Goal: Transaction & Acquisition: Book appointment/travel/reservation

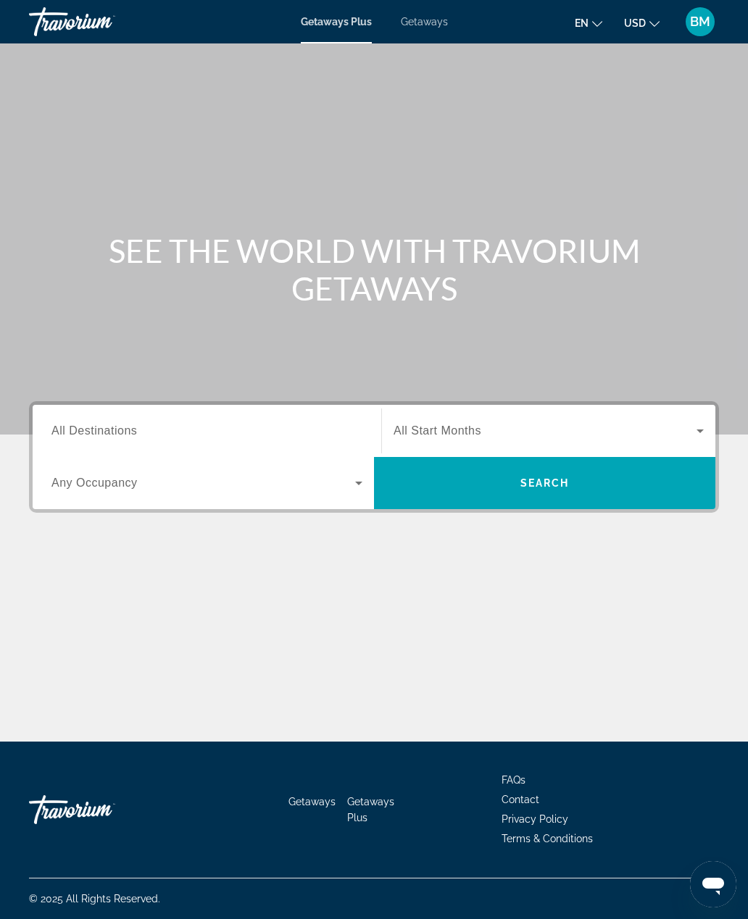
click at [699, 431] on icon "Search widget" at bounding box center [699, 432] width 7 height 4
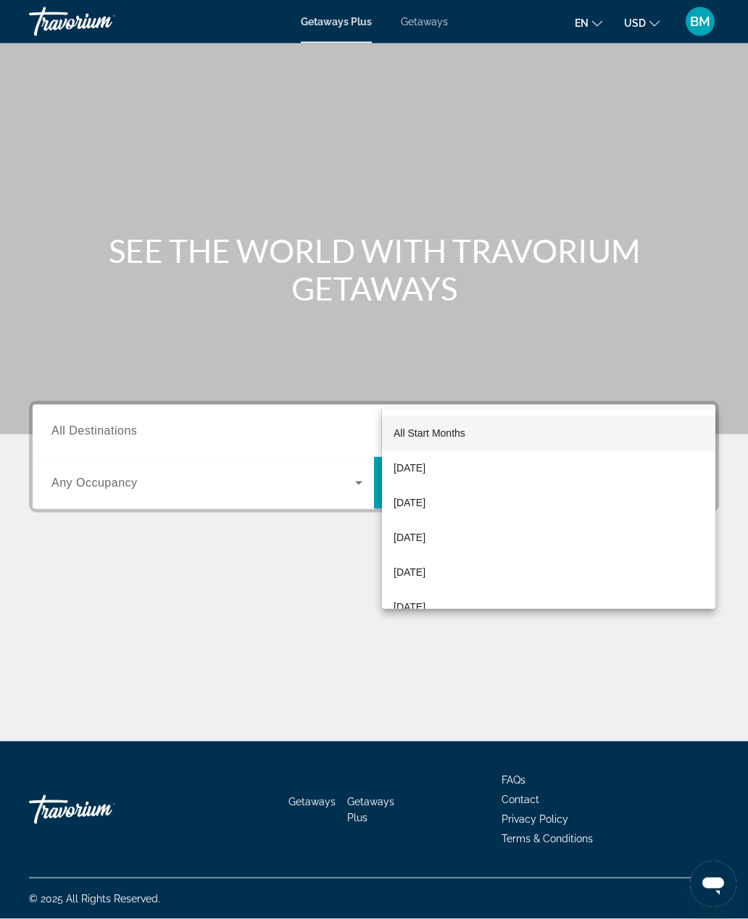
scroll to position [46, 0]
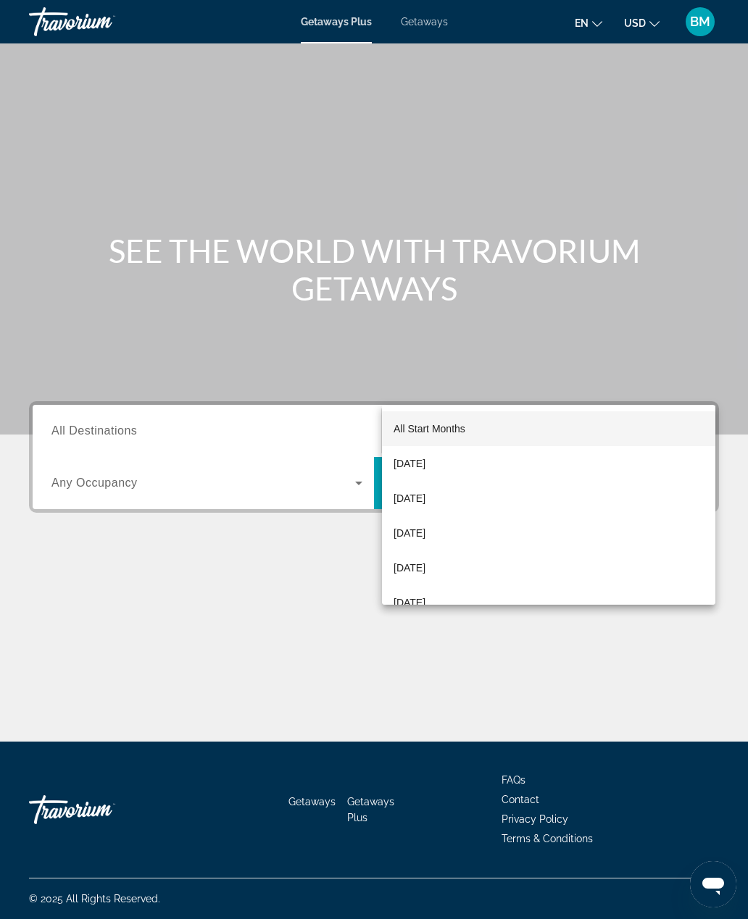
click at [698, 385] on div at bounding box center [374, 459] width 748 height 919
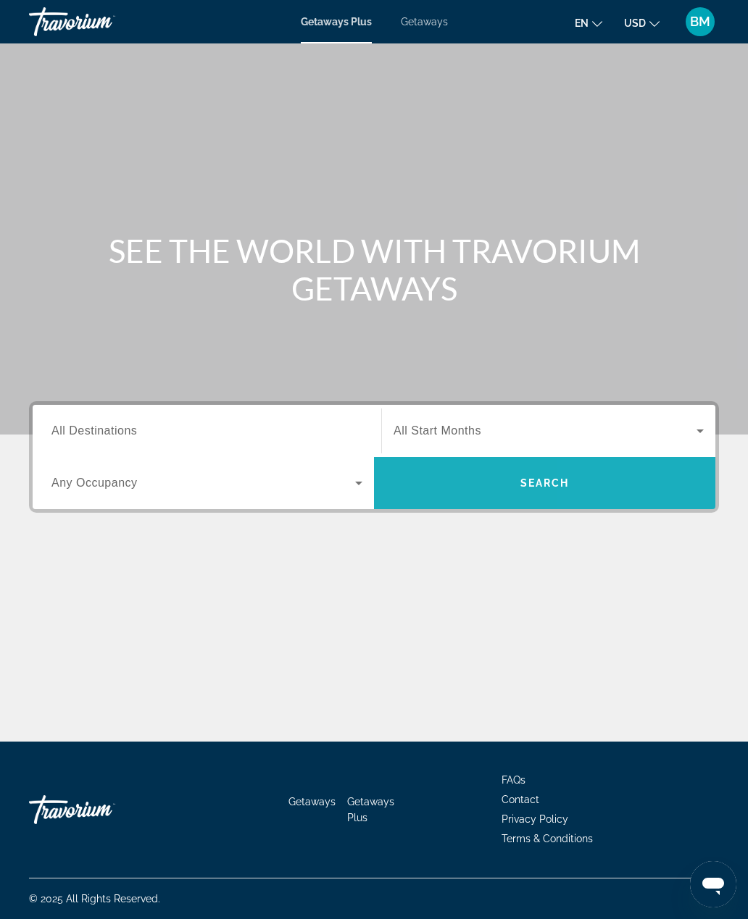
click at [669, 466] on span "Search" at bounding box center [544, 483] width 341 height 35
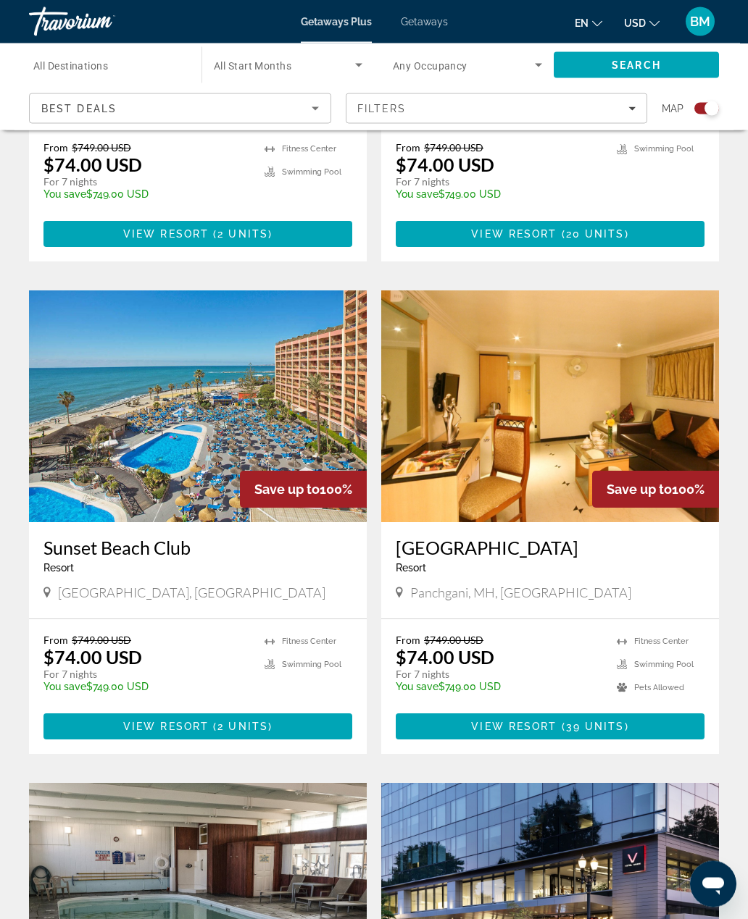
scroll to position [870, 0]
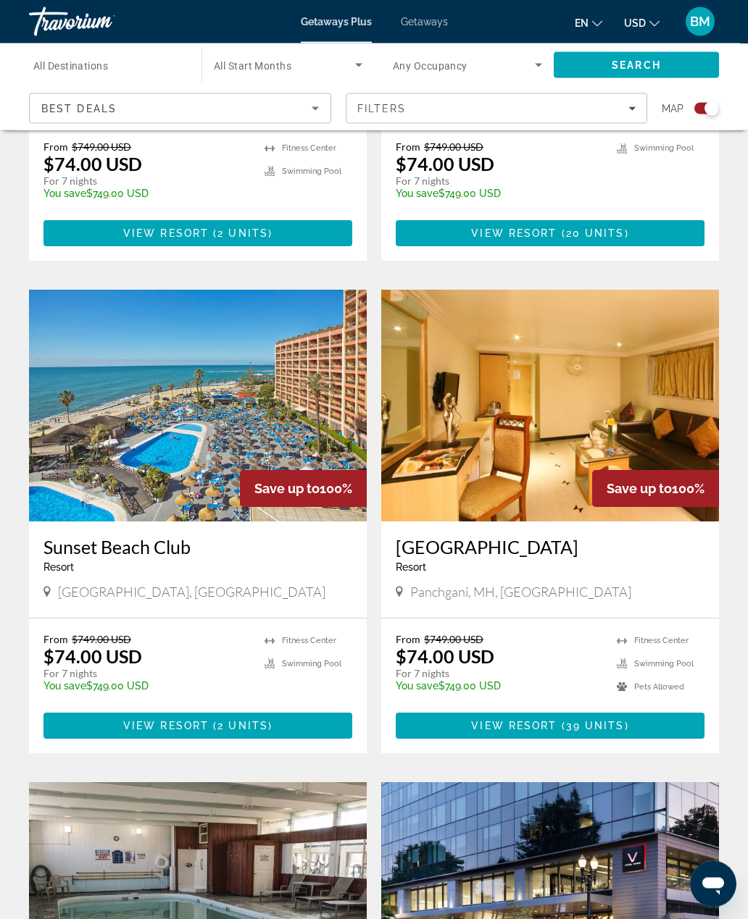
click at [88, 374] on img "Main content" at bounding box center [198, 406] width 338 height 232
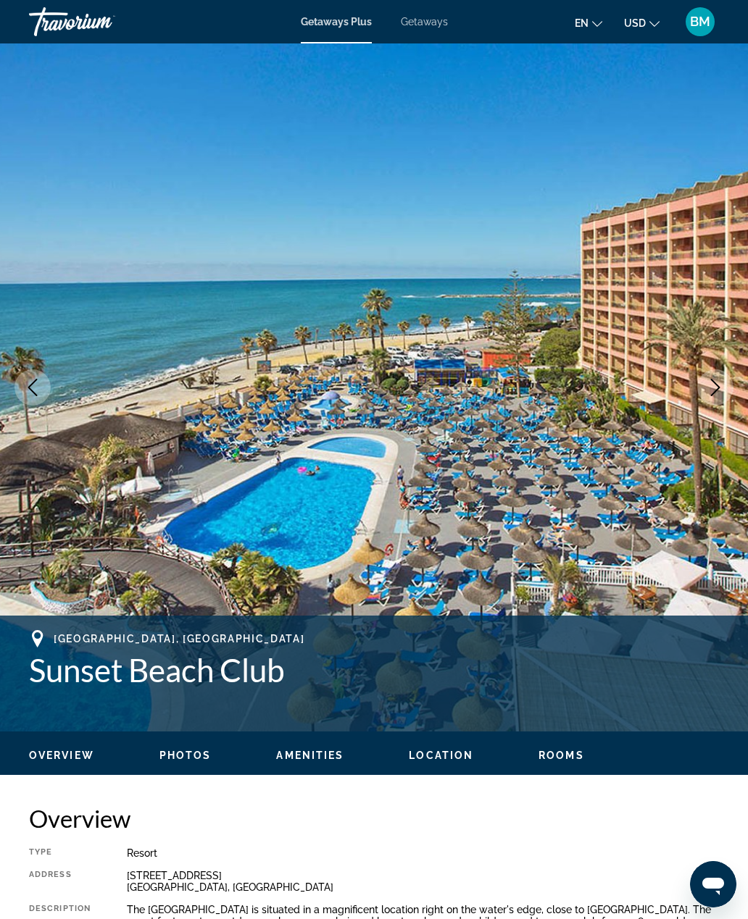
click at [728, 364] on img "Main content" at bounding box center [374, 387] width 748 height 688
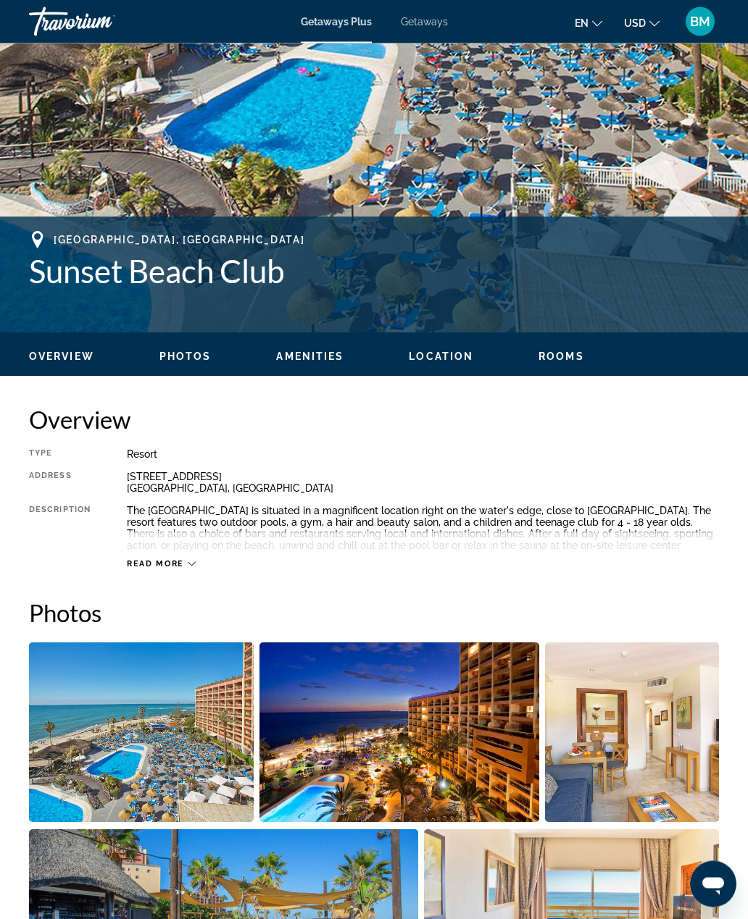
scroll to position [402, 0]
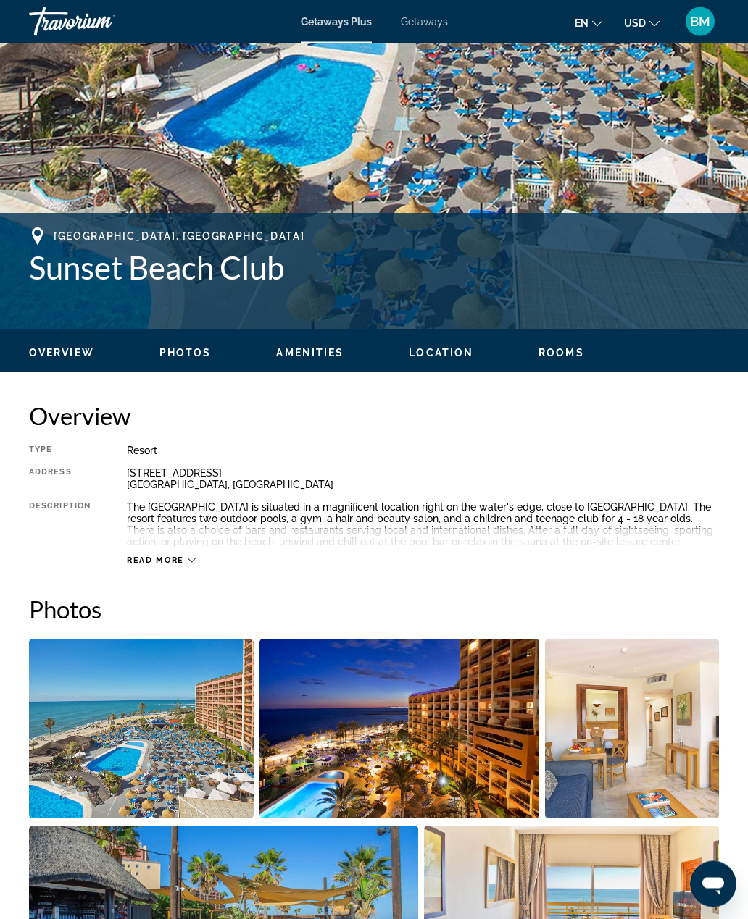
click at [183, 564] on span "Read more" at bounding box center [155, 560] width 57 height 9
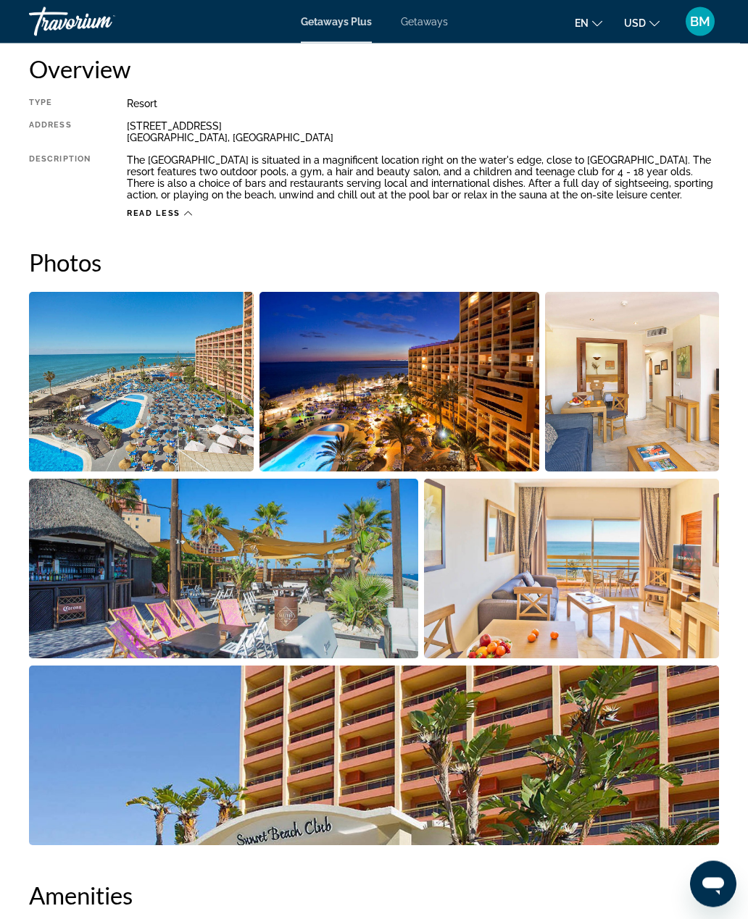
scroll to position [810, 0]
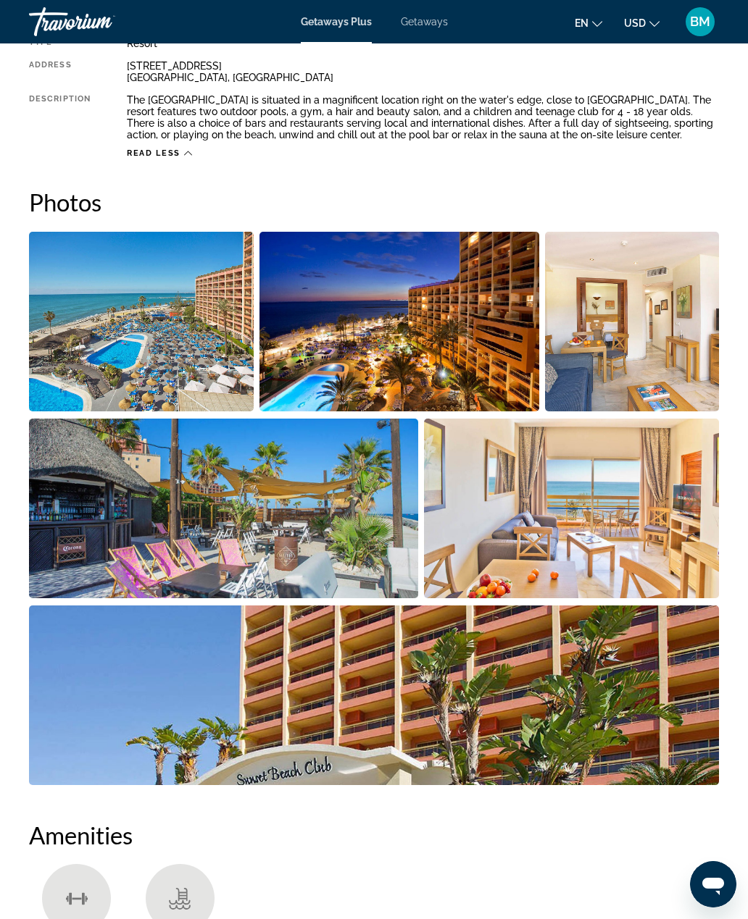
click at [117, 515] on img "Open full-screen image slider" at bounding box center [223, 509] width 389 height 180
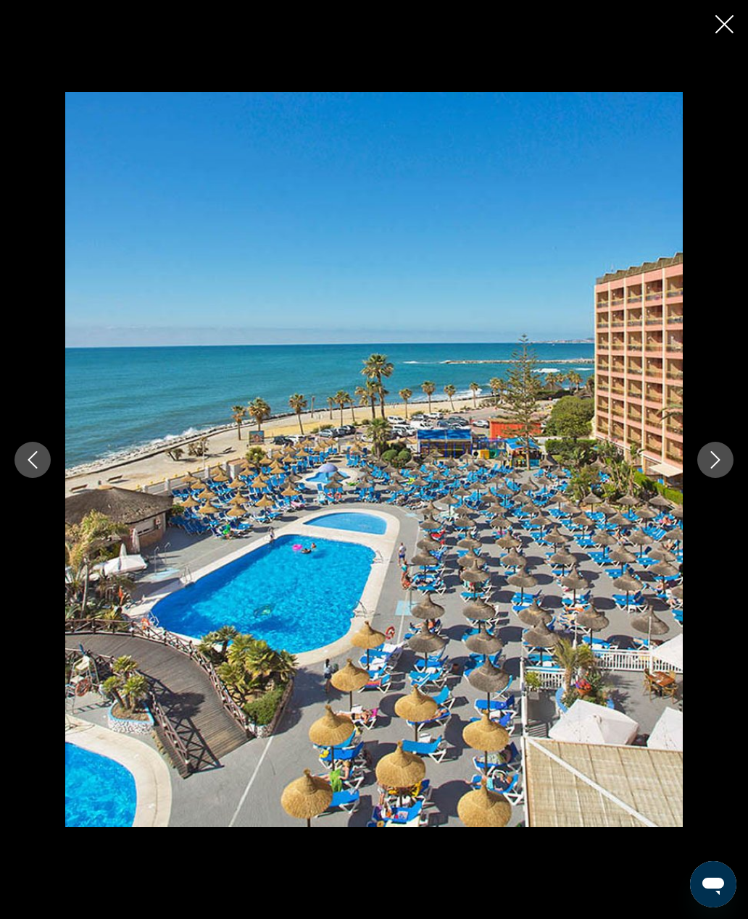
click at [708, 469] on icon "Next image" at bounding box center [714, 459] width 17 height 17
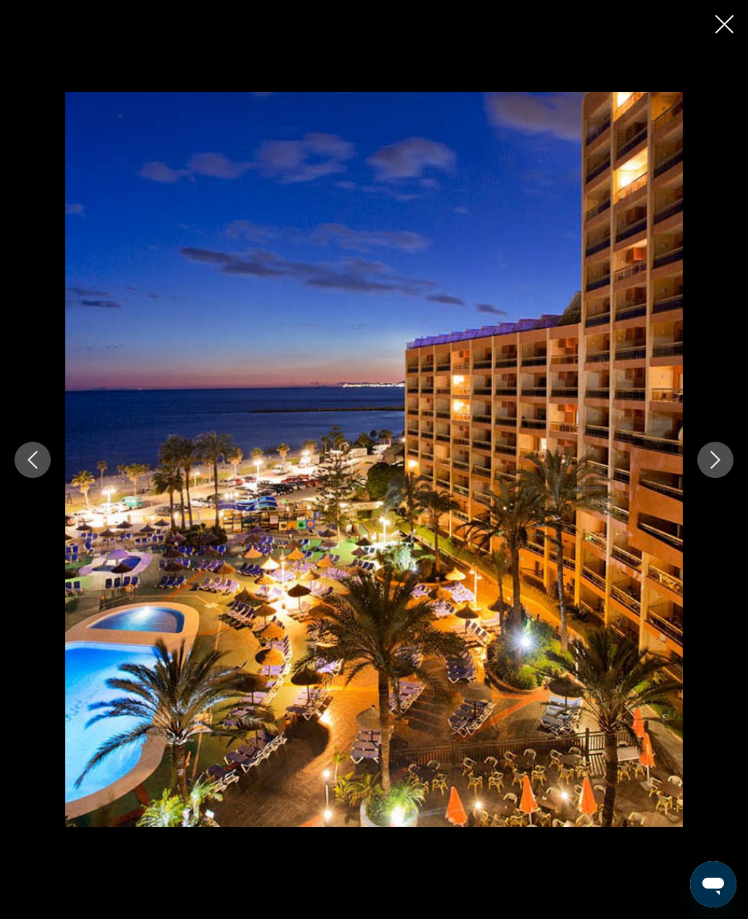
click at [9, 449] on div "prev next" at bounding box center [374, 459] width 748 height 735
click at [706, 469] on icon "Next image" at bounding box center [714, 459] width 17 height 17
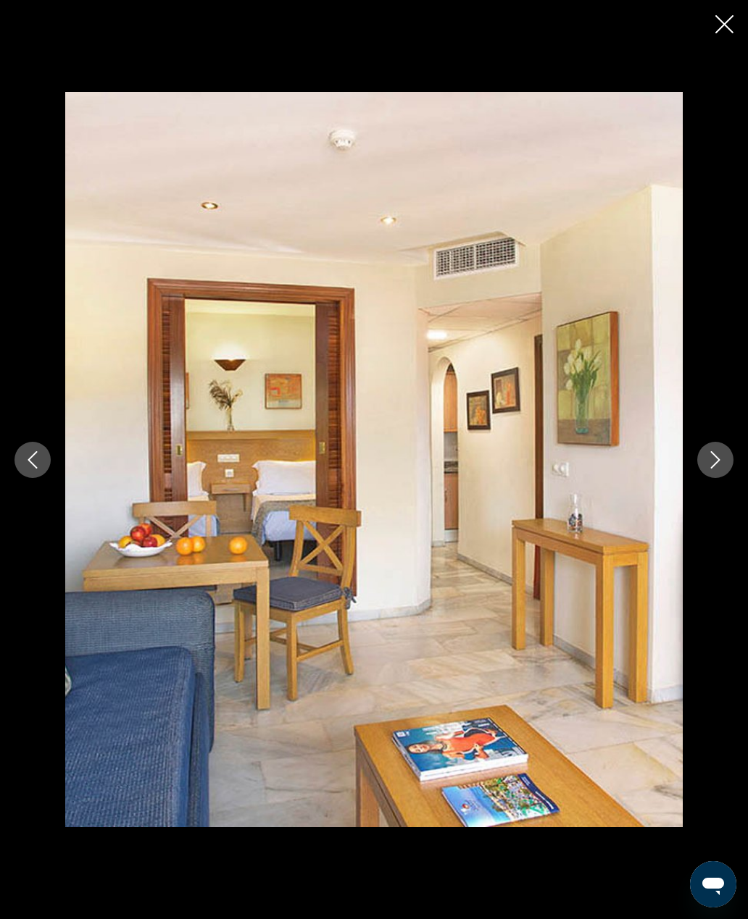
click at [705, 478] on button "Next image" at bounding box center [715, 460] width 36 height 36
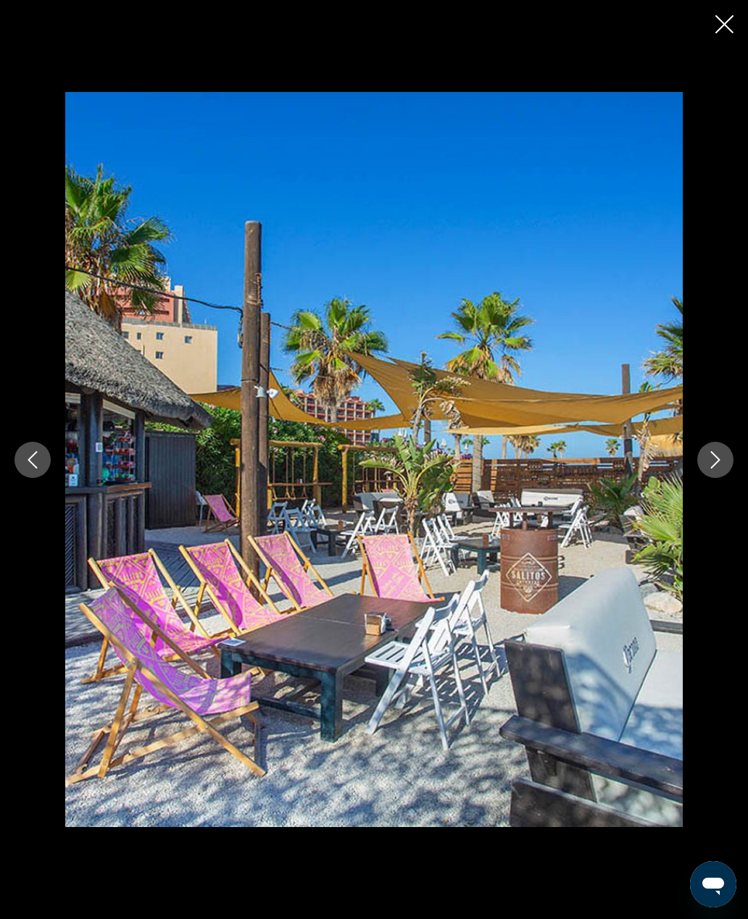
click at [700, 474] on button "Next image" at bounding box center [715, 460] width 36 height 36
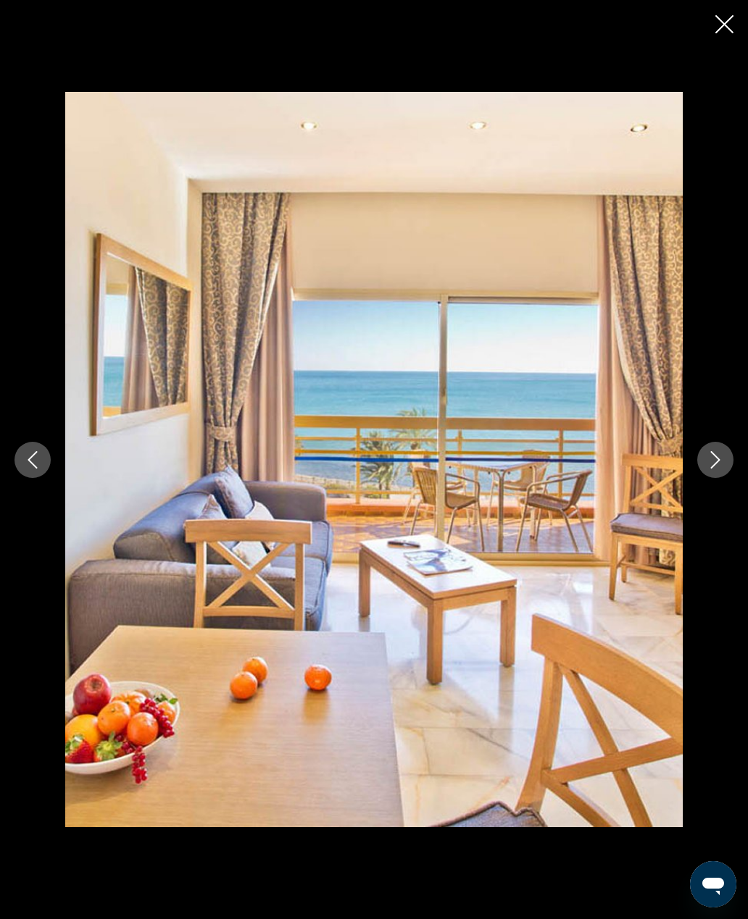
click at [701, 474] on button "Next image" at bounding box center [715, 460] width 36 height 36
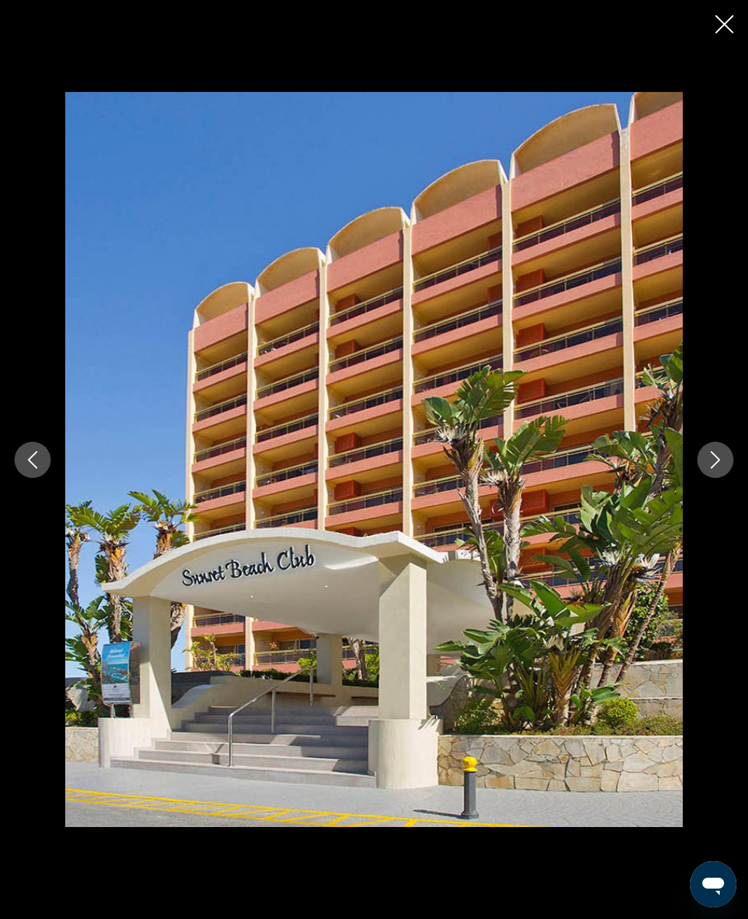
click at [701, 474] on button "Next image" at bounding box center [715, 460] width 36 height 36
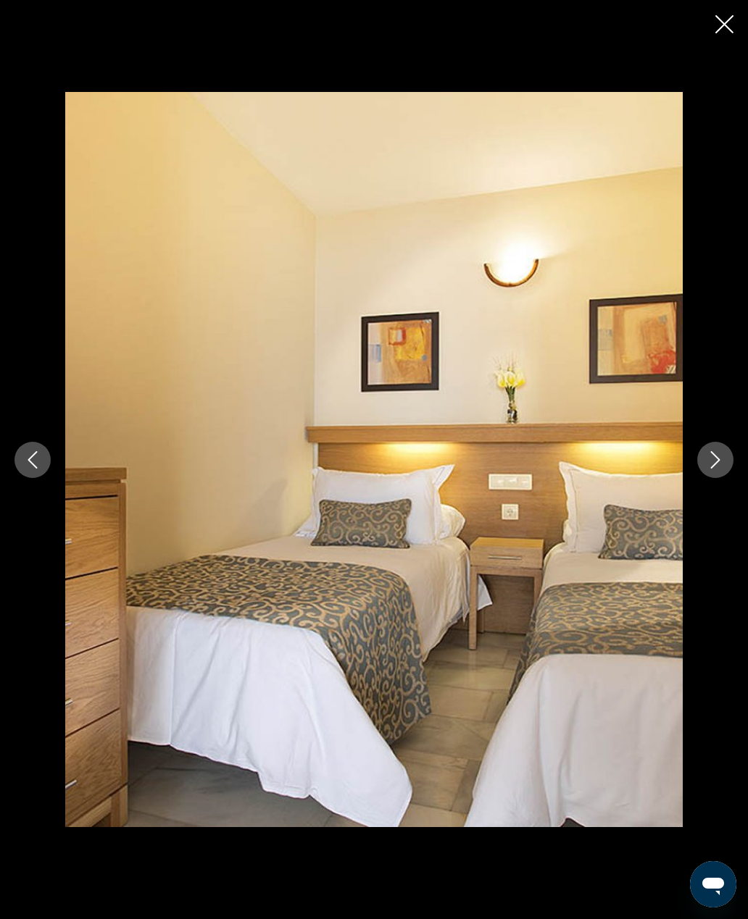
click at [695, 471] on div "prev next" at bounding box center [374, 459] width 748 height 735
click at [712, 469] on icon "Next image" at bounding box center [714, 459] width 17 height 17
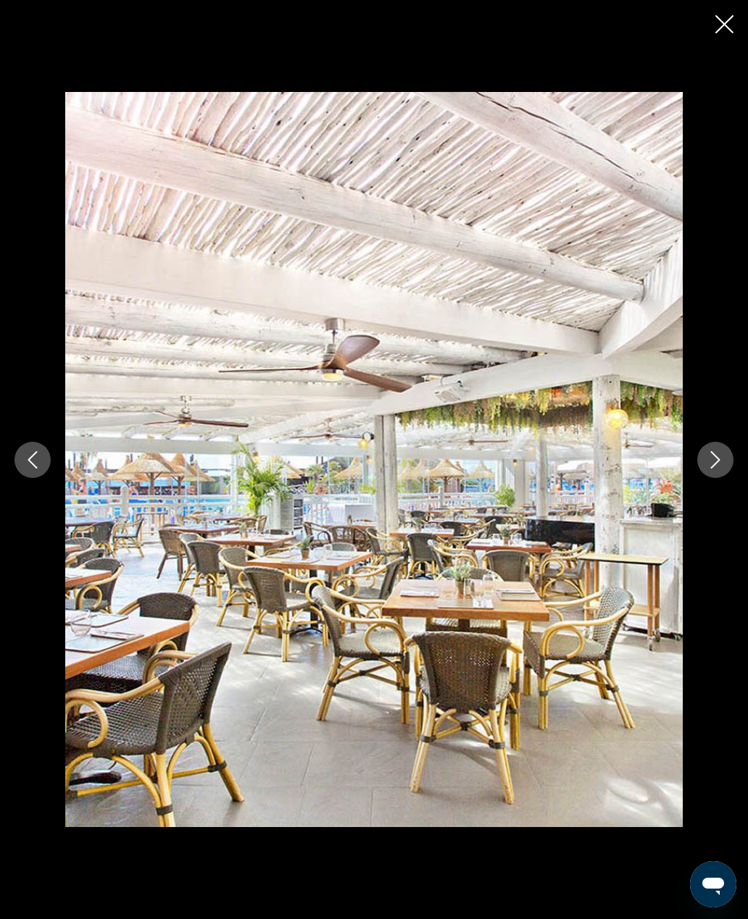
click at [706, 478] on button "Next image" at bounding box center [715, 460] width 36 height 36
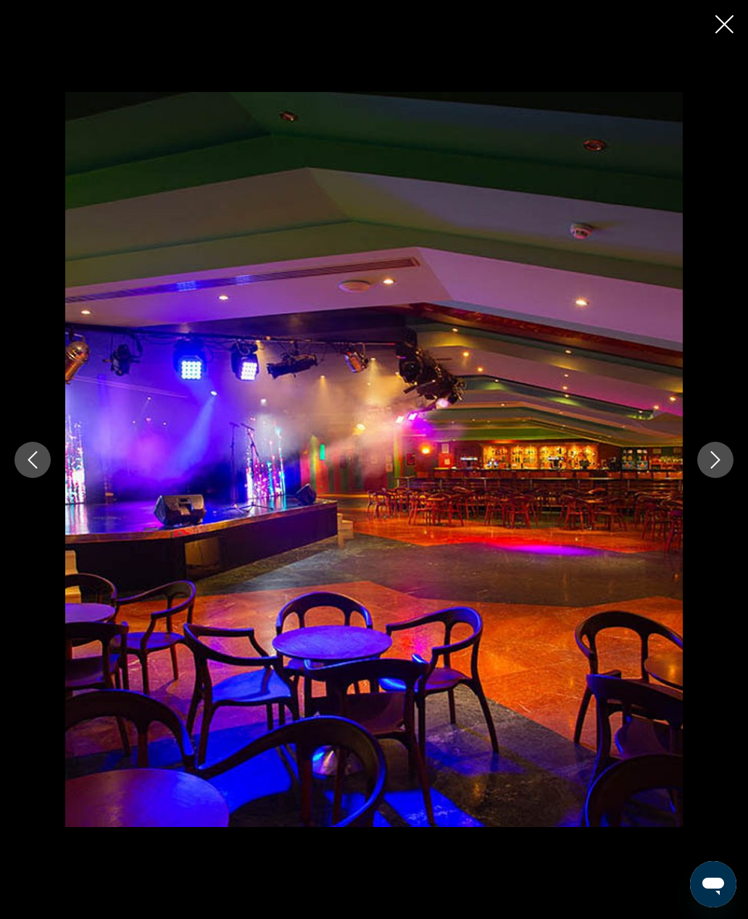
click at [706, 478] on button "Next image" at bounding box center [715, 460] width 36 height 36
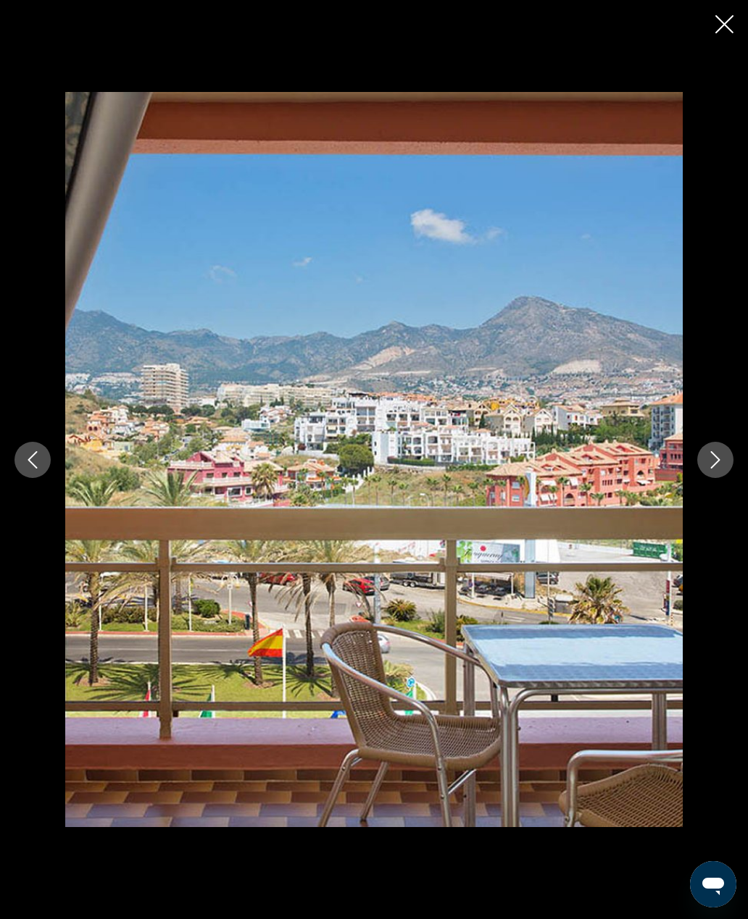
click at [728, 45] on div "prev next" at bounding box center [374, 459] width 748 height 919
click at [732, 33] on button "Close slideshow" at bounding box center [724, 25] width 18 height 22
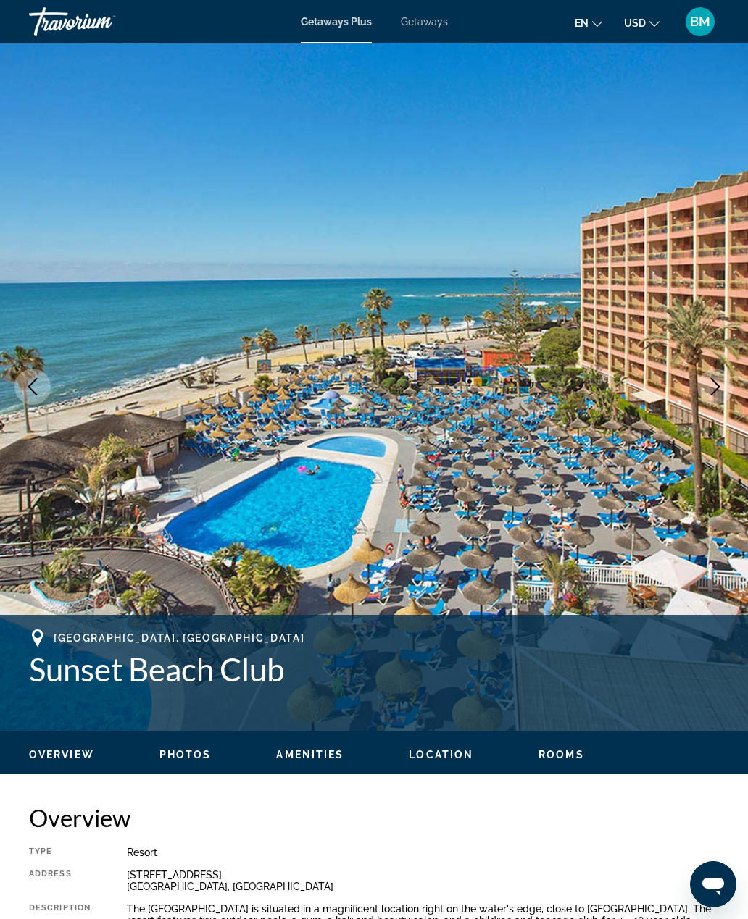
scroll to position [0, 0]
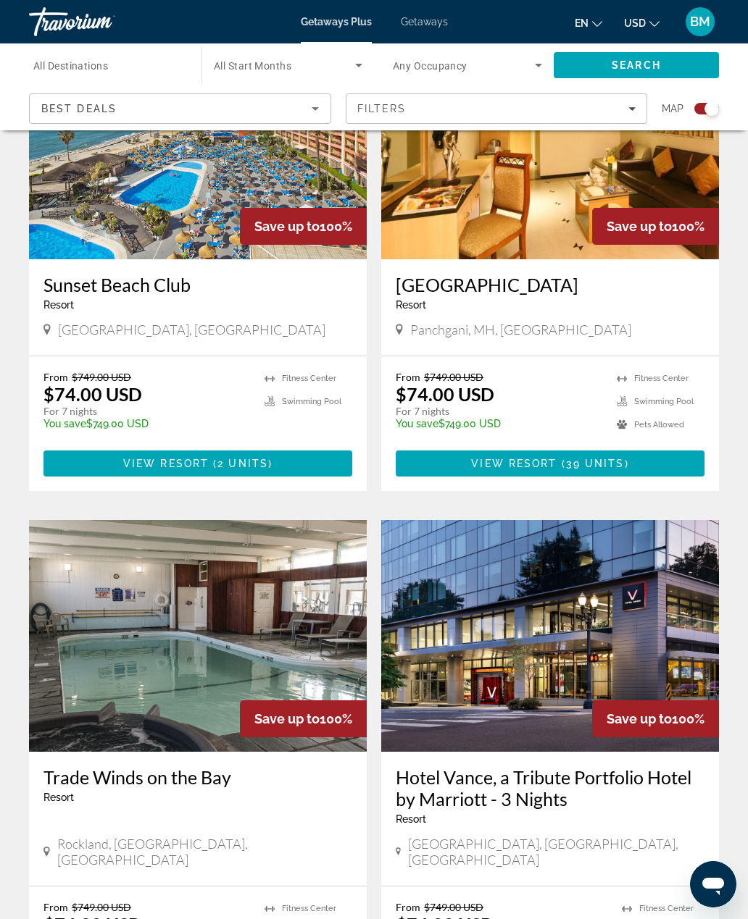
scroll to position [1227, 0]
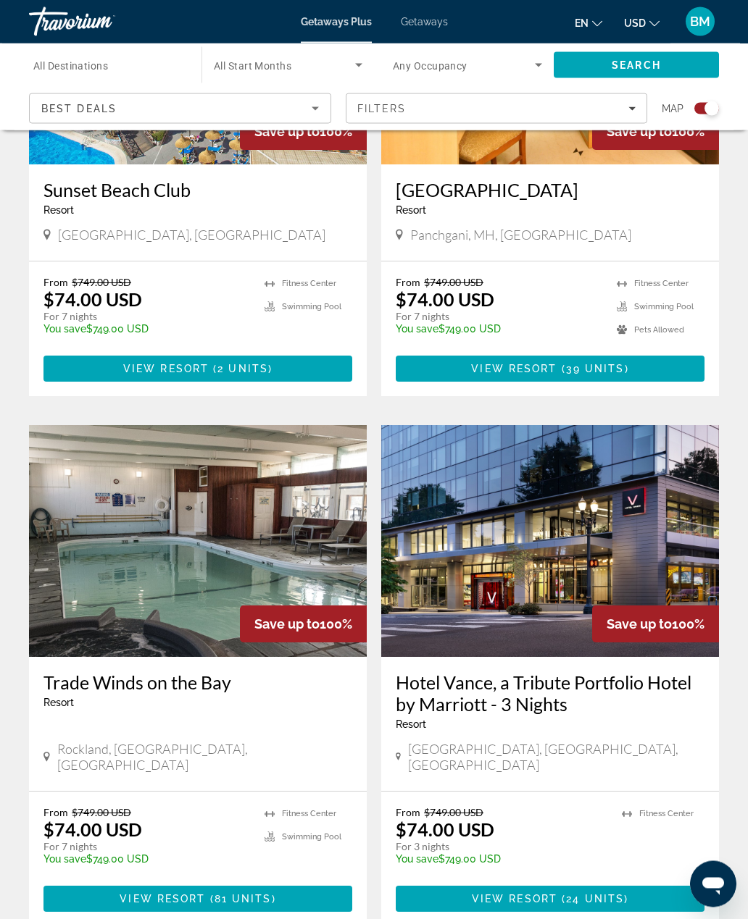
click at [564, 426] on img "Main content" at bounding box center [550, 542] width 338 height 232
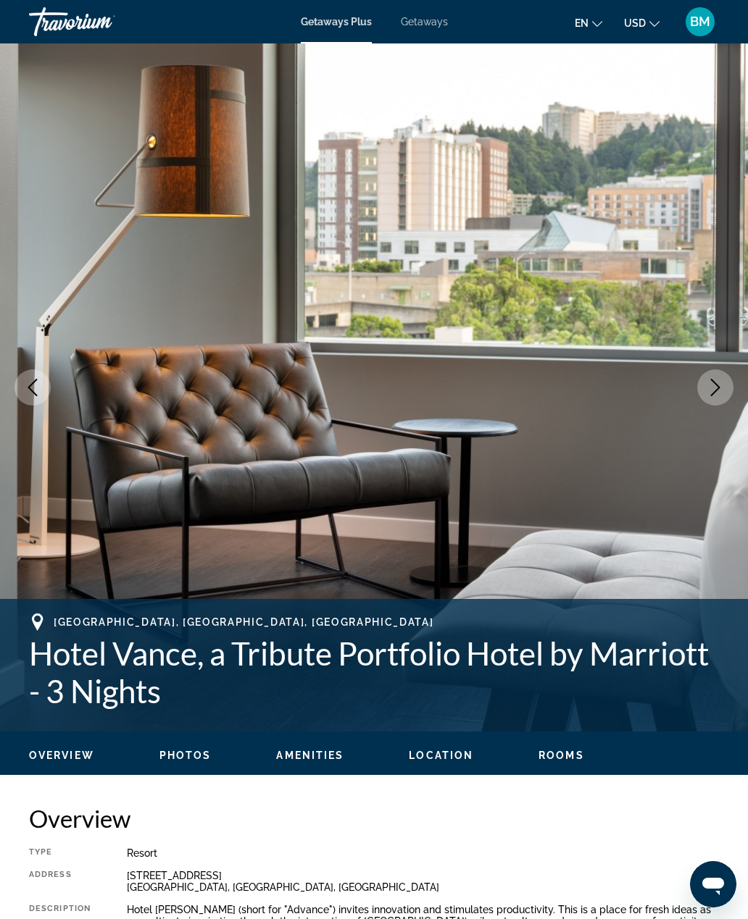
click at [703, 385] on button "Next image" at bounding box center [715, 387] width 36 height 36
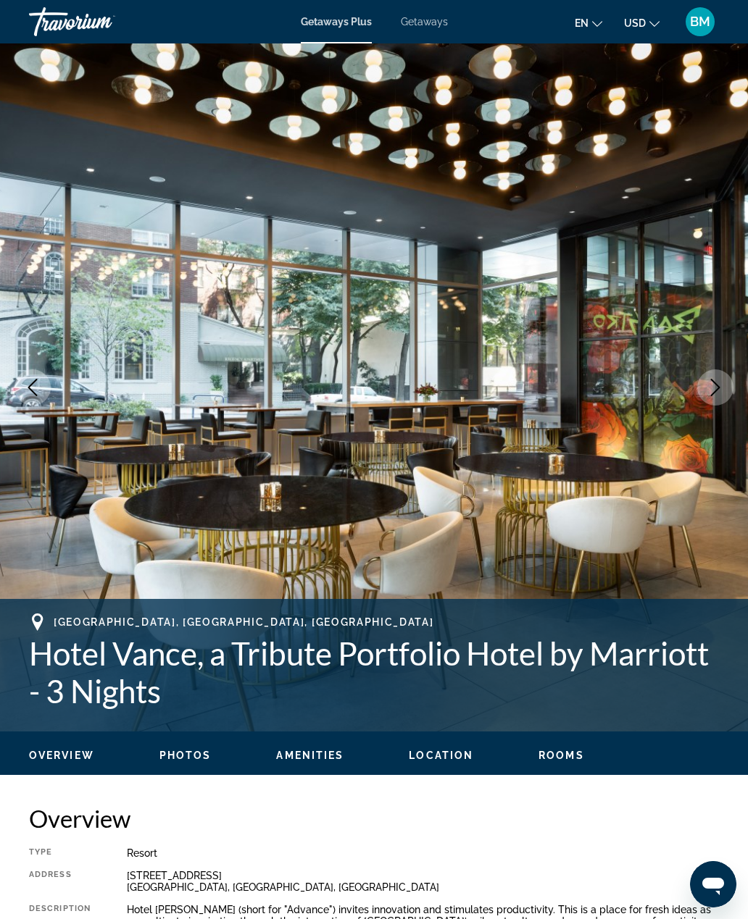
click at [710, 390] on icon "Next image" at bounding box center [714, 387] width 17 height 17
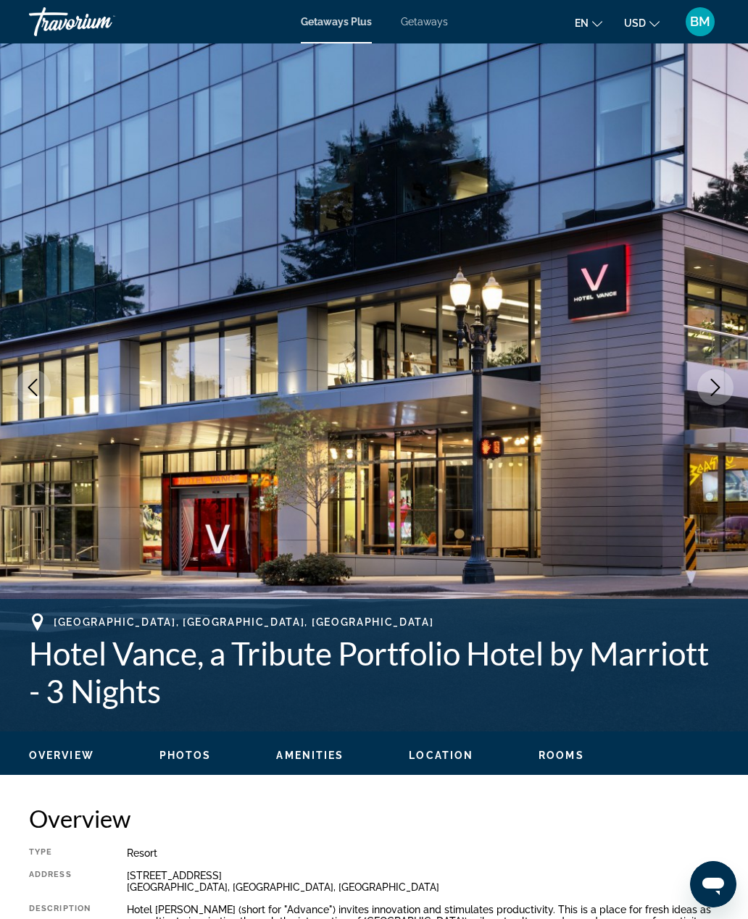
click at [709, 397] on button "Next image" at bounding box center [715, 387] width 36 height 36
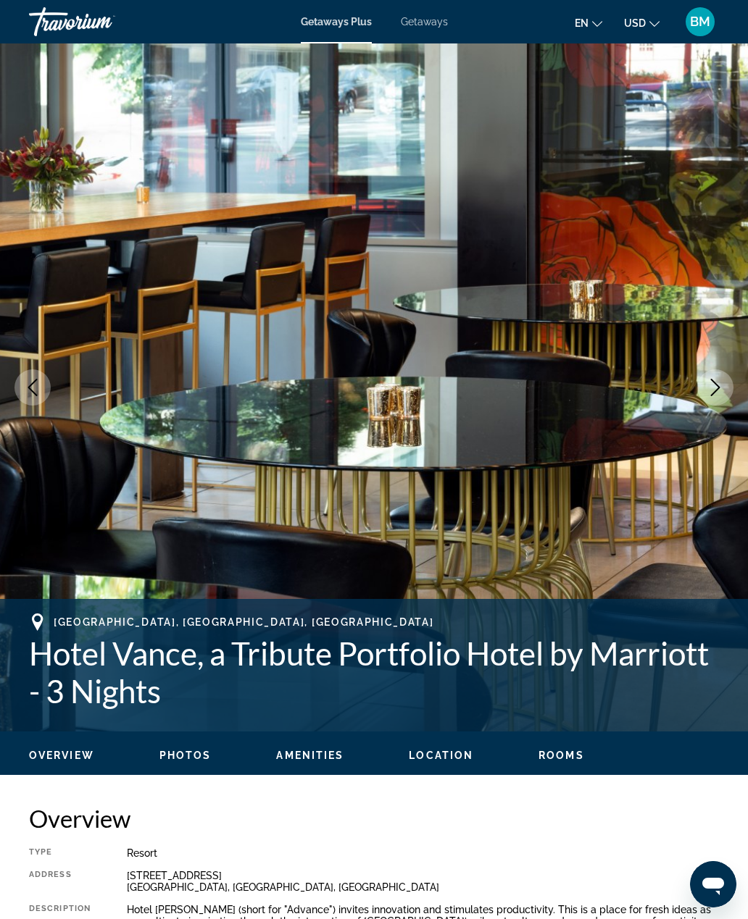
click at [708, 396] on icon "Next image" at bounding box center [714, 387] width 17 height 17
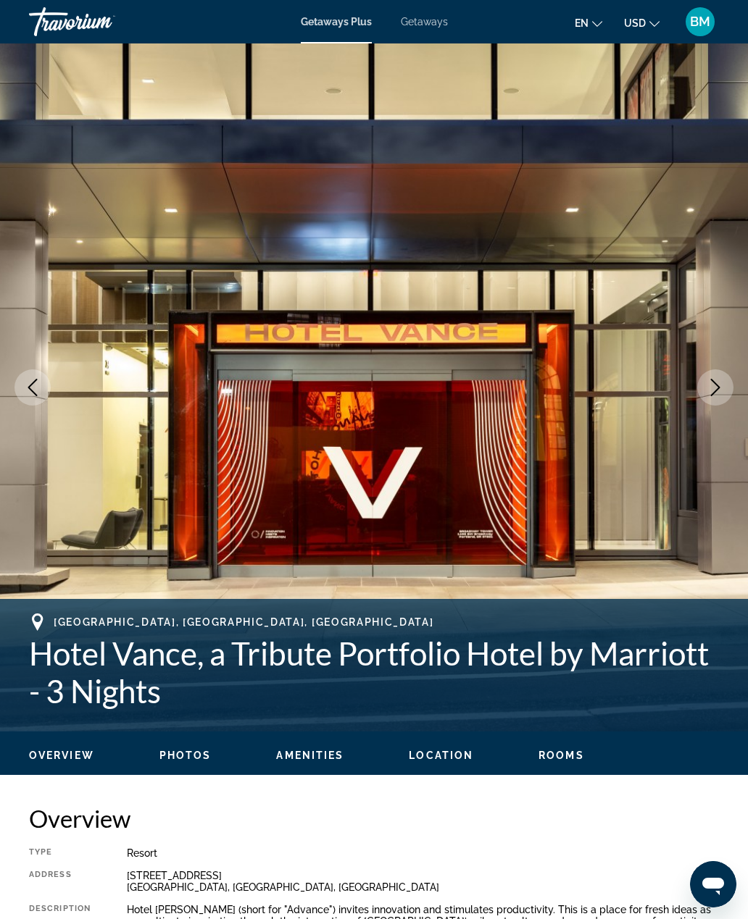
click at [708, 396] on icon "Next image" at bounding box center [714, 387] width 17 height 17
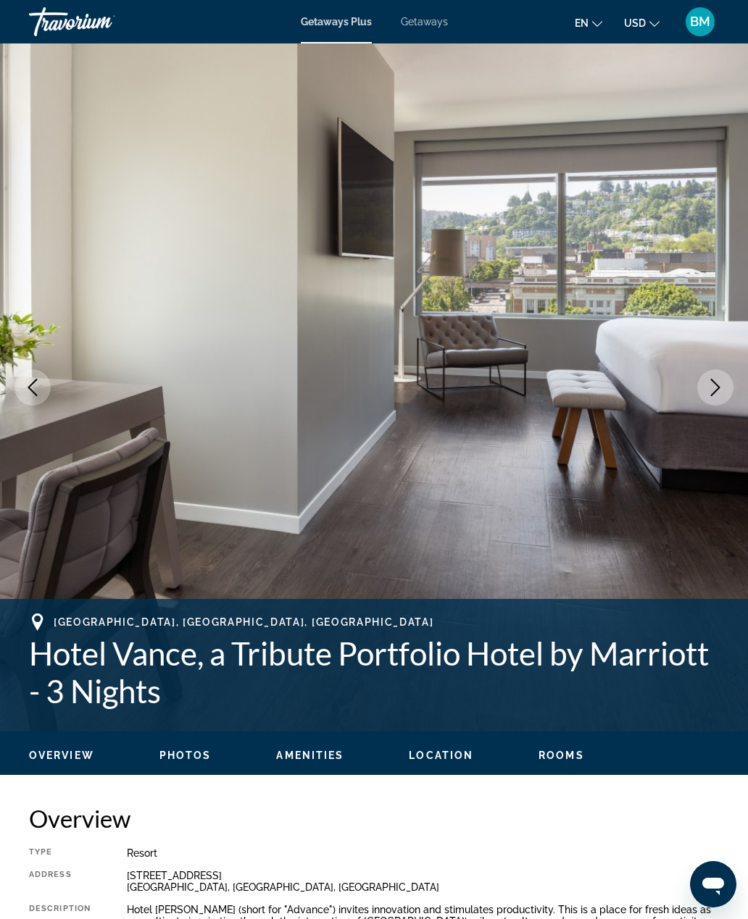
click at [708, 396] on button "Next image" at bounding box center [715, 387] width 36 height 36
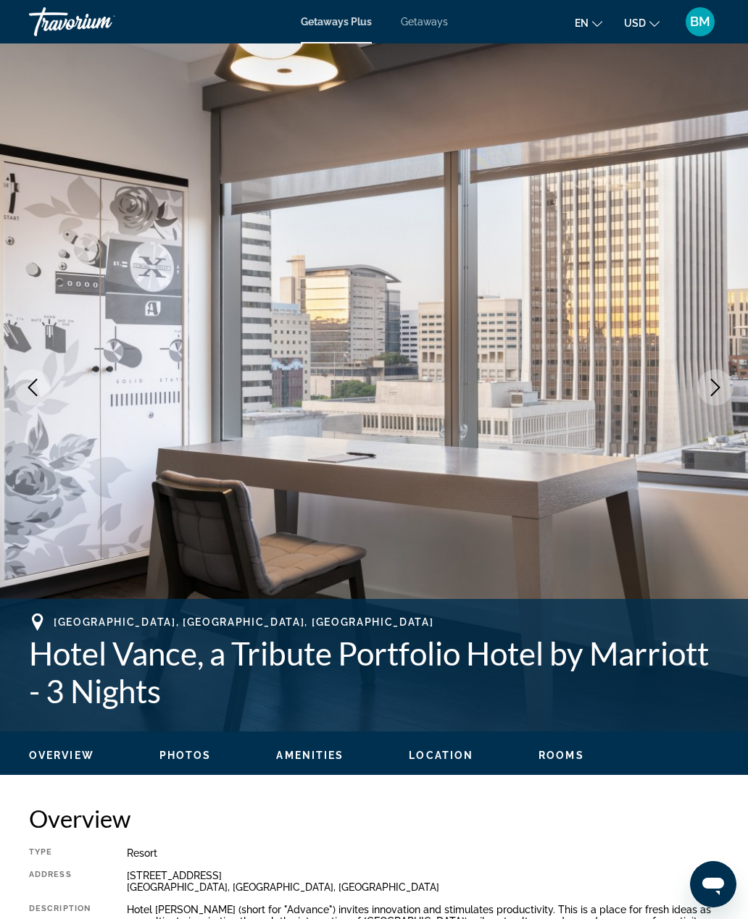
click at [706, 398] on button "Next image" at bounding box center [715, 387] width 36 height 36
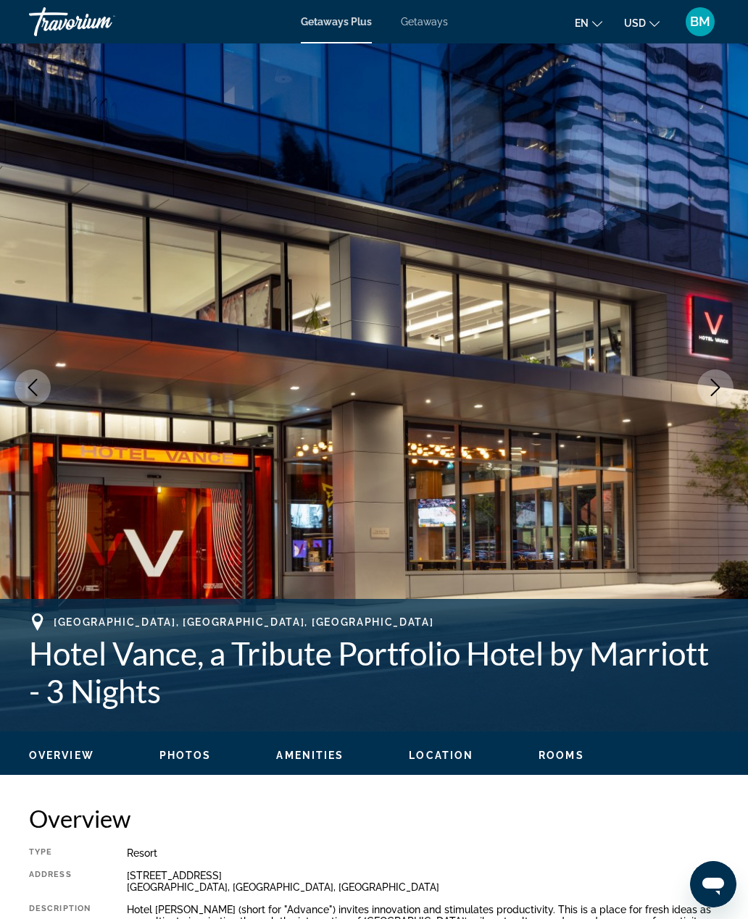
click at [708, 396] on button "Next image" at bounding box center [715, 387] width 36 height 36
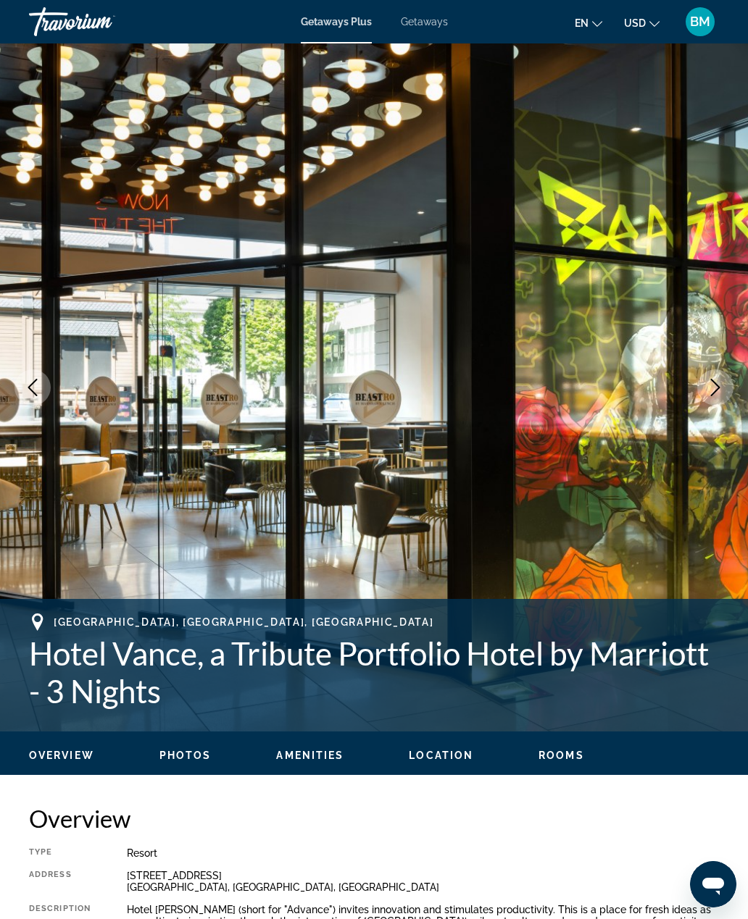
click at [711, 396] on button "Next image" at bounding box center [715, 387] width 36 height 36
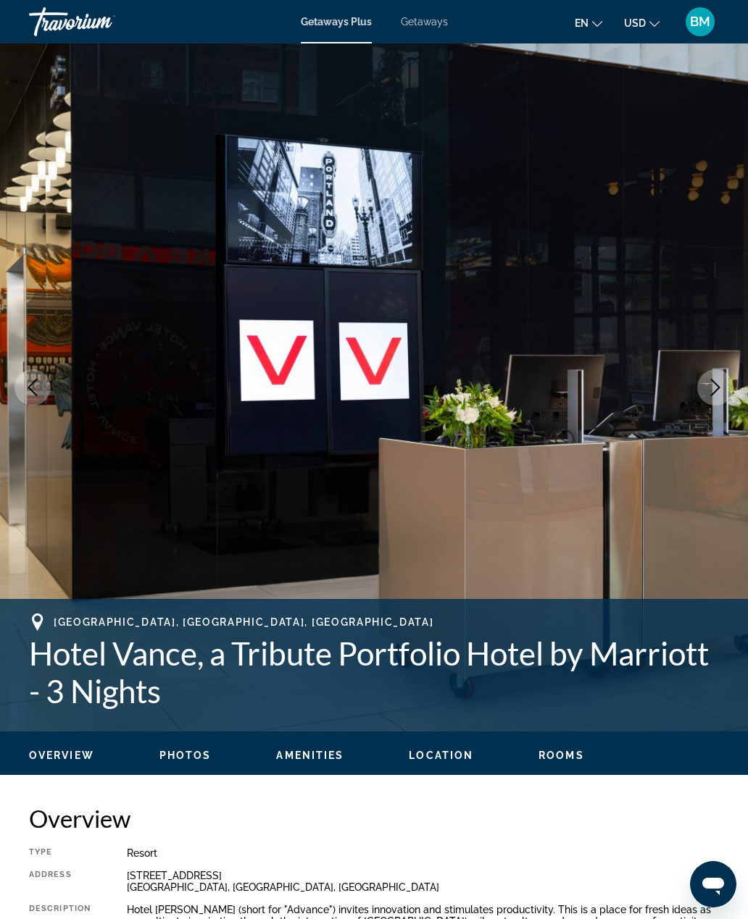
click at [717, 398] on button "Next image" at bounding box center [715, 387] width 36 height 36
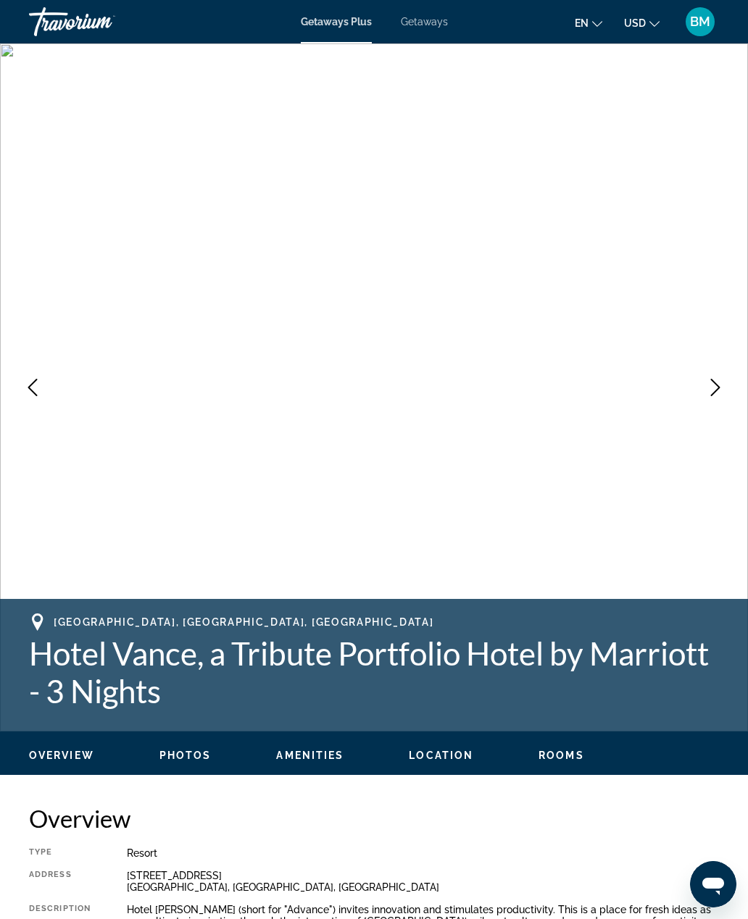
click at [714, 378] on button "Next image" at bounding box center [715, 387] width 36 height 36
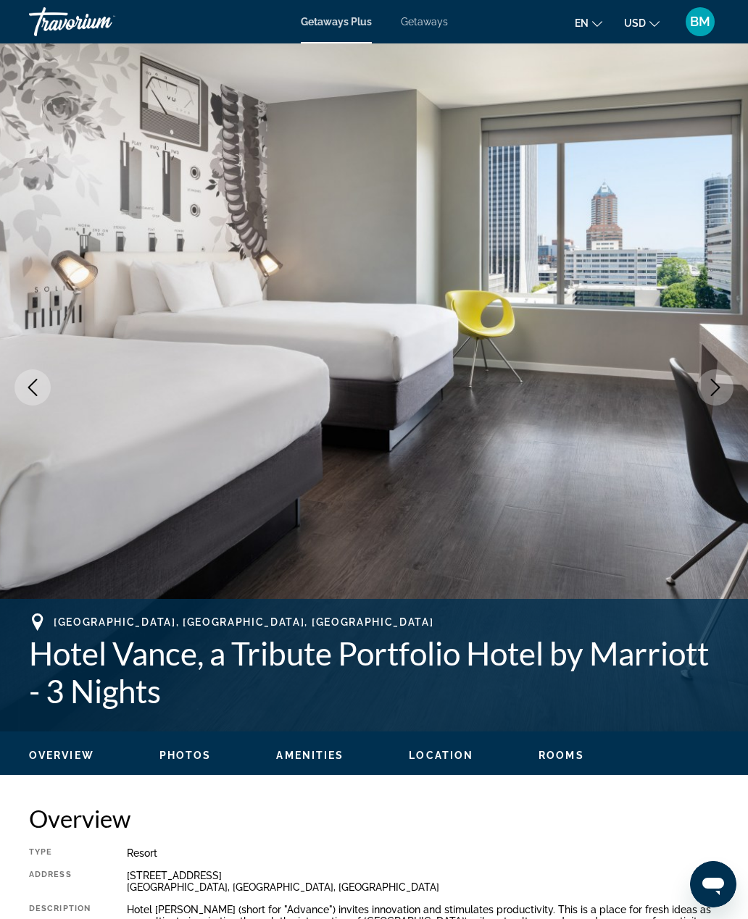
click at [711, 390] on icon "Next image" at bounding box center [714, 387] width 17 height 17
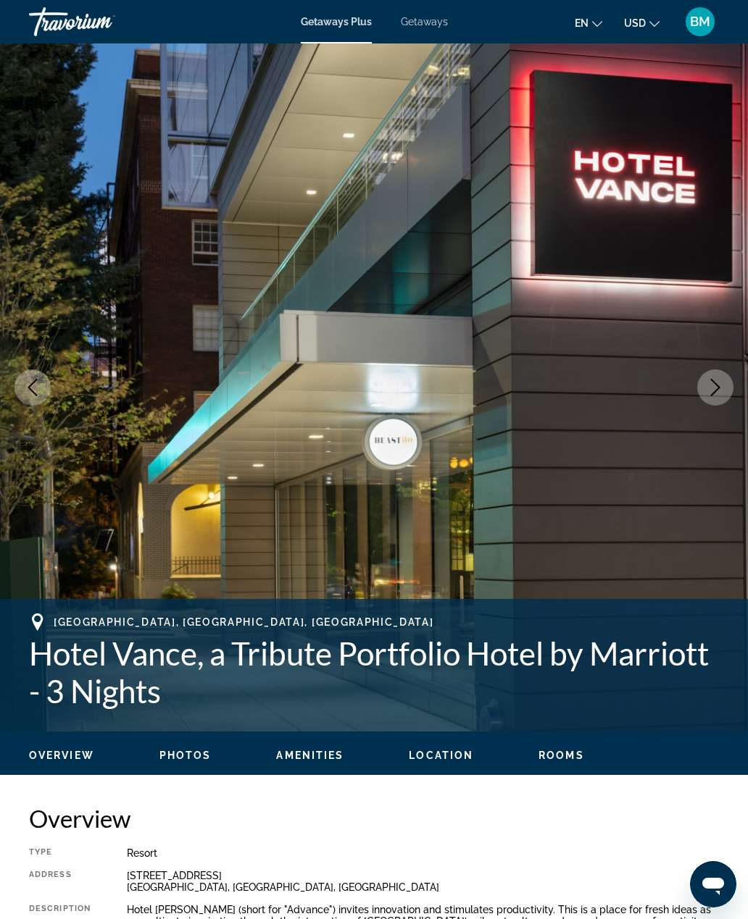
click at [713, 392] on icon "Next image" at bounding box center [714, 387] width 17 height 17
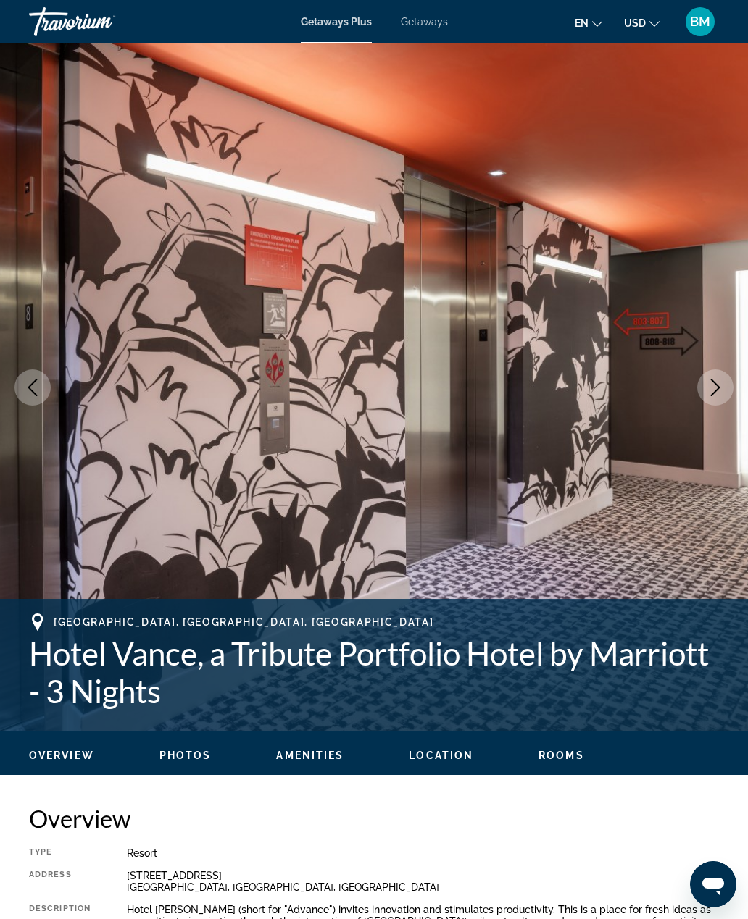
click at [714, 393] on icon "Next image" at bounding box center [715, 387] width 9 height 17
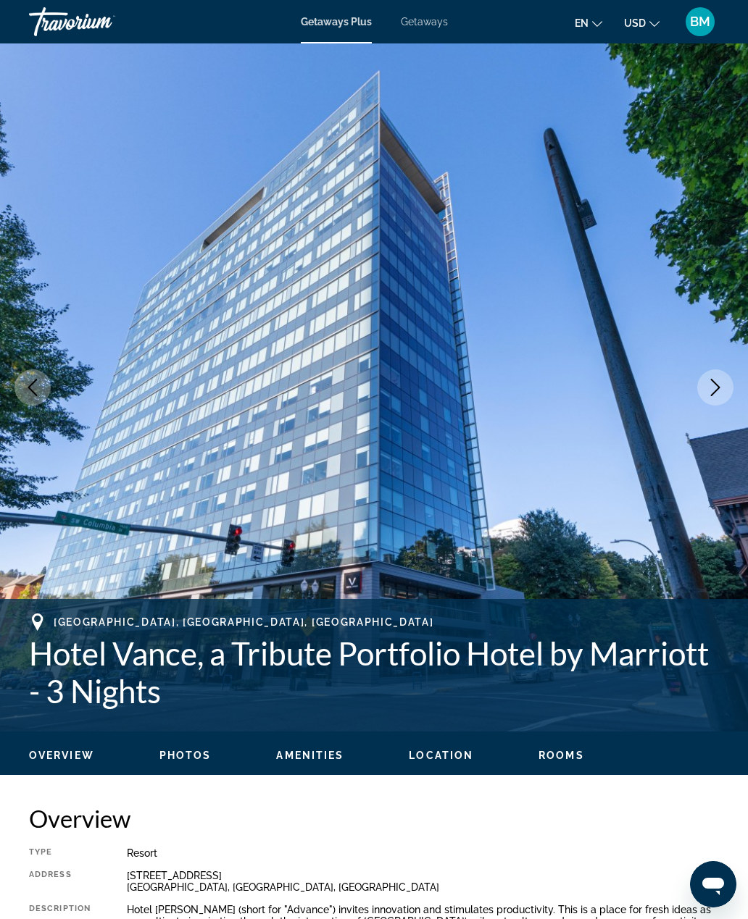
click at [712, 393] on icon "Next image" at bounding box center [714, 387] width 17 height 17
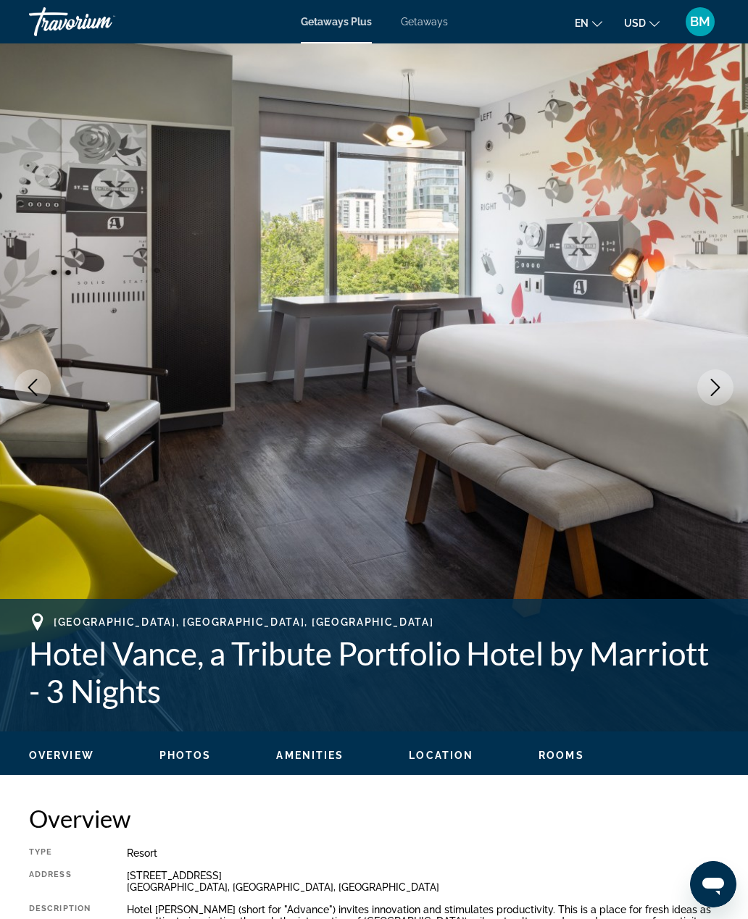
click at [711, 390] on icon "Next image" at bounding box center [714, 387] width 17 height 17
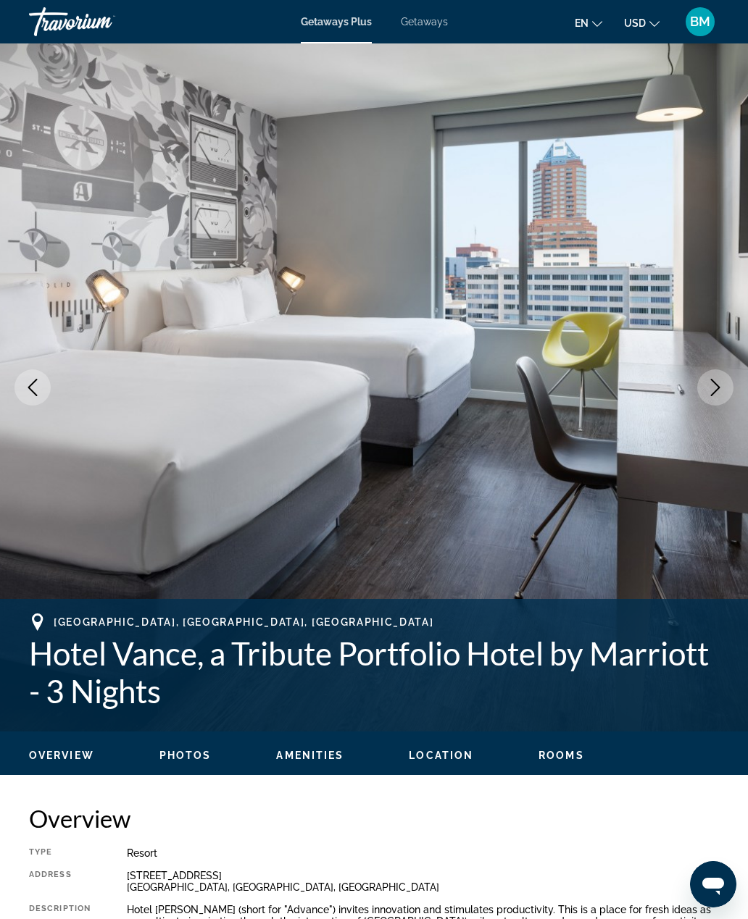
click at [708, 391] on icon "Next image" at bounding box center [714, 387] width 17 height 17
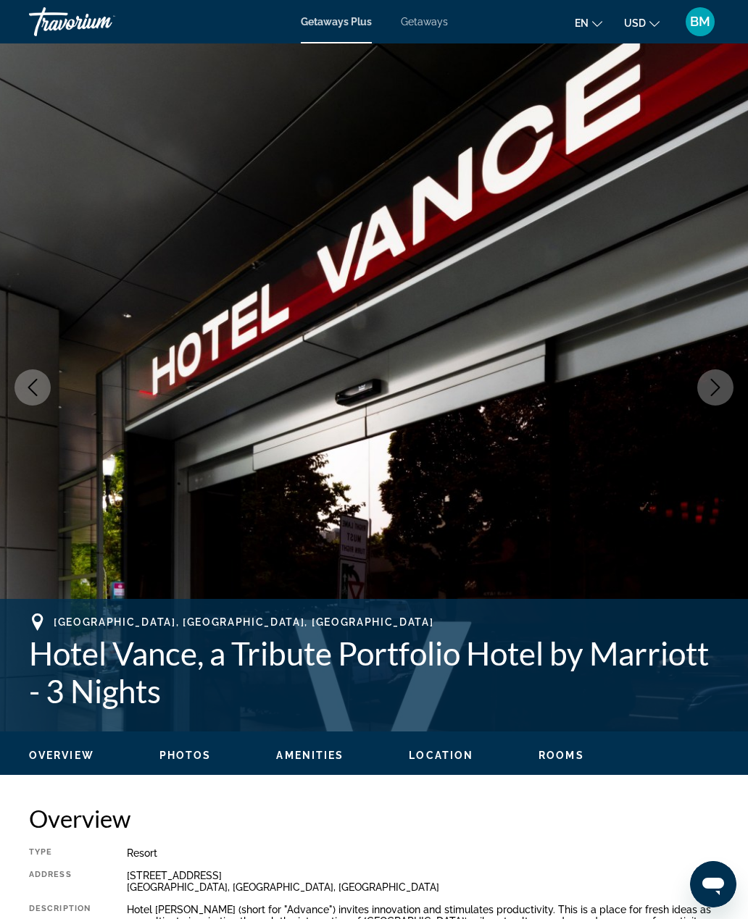
click at [708, 389] on icon "Next image" at bounding box center [714, 387] width 17 height 17
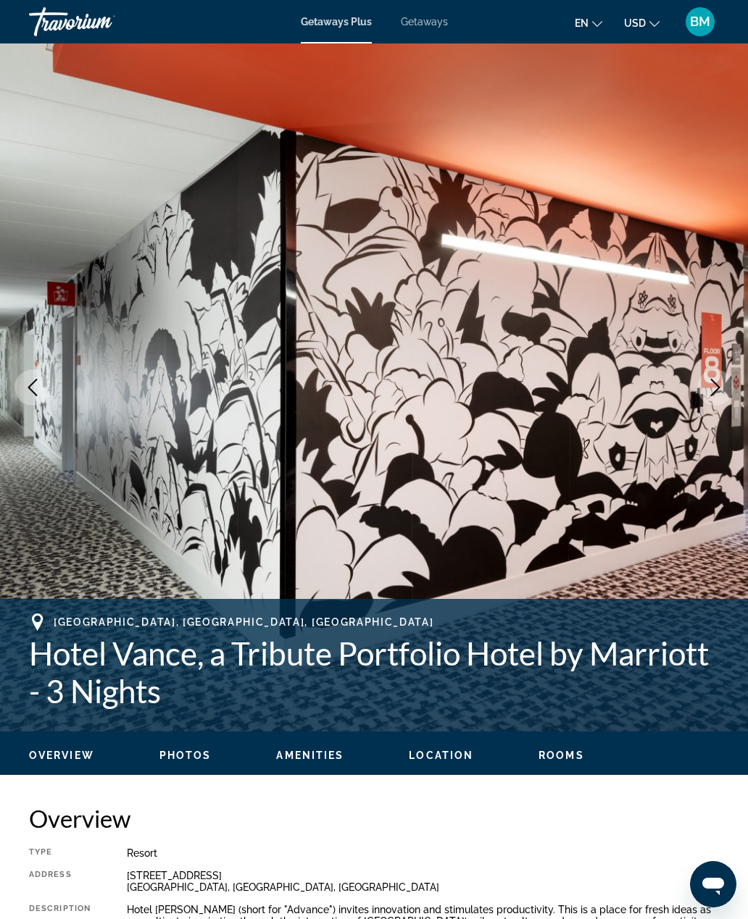
click at [707, 390] on icon "Next image" at bounding box center [714, 387] width 17 height 17
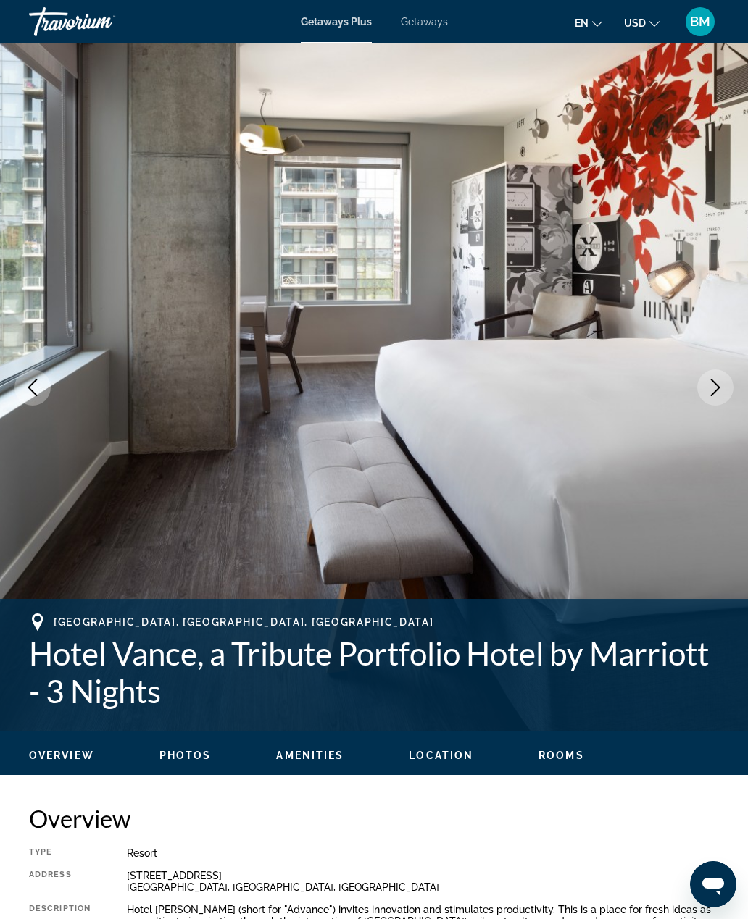
click at [707, 388] on icon "Next image" at bounding box center [714, 387] width 17 height 17
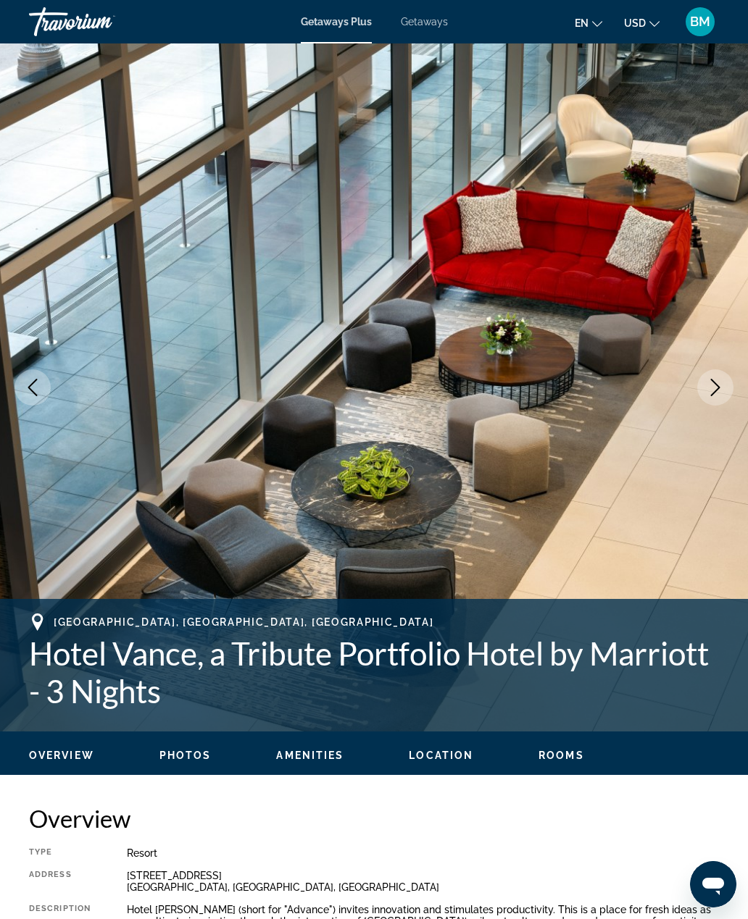
click at [707, 388] on icon "Next image" at bounding box center [714, 387] width 17 height 17
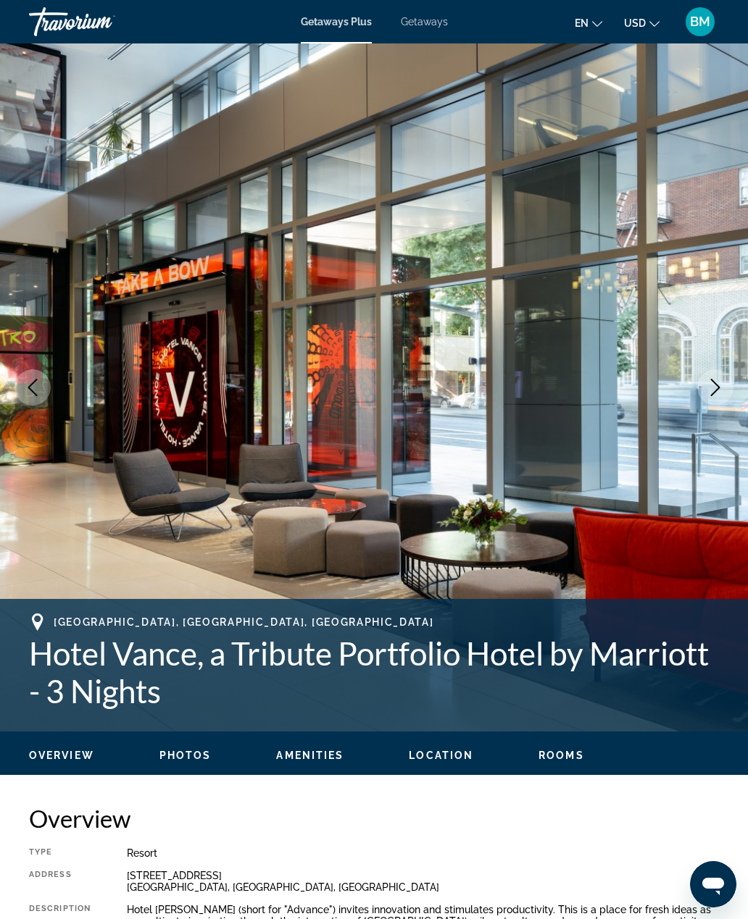
click at [706, 388] on button "Next image" at bounding box center [715, 387] width 36 height 36
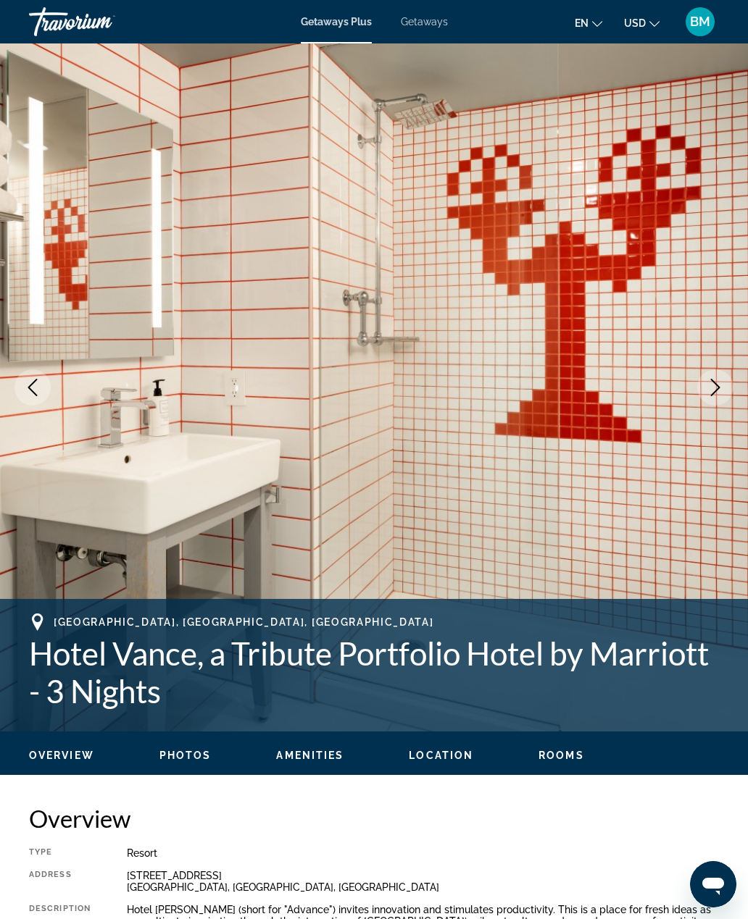
click at [706, 388] on icon "Next image" at bounding box center [714, 387] width 17 height 17
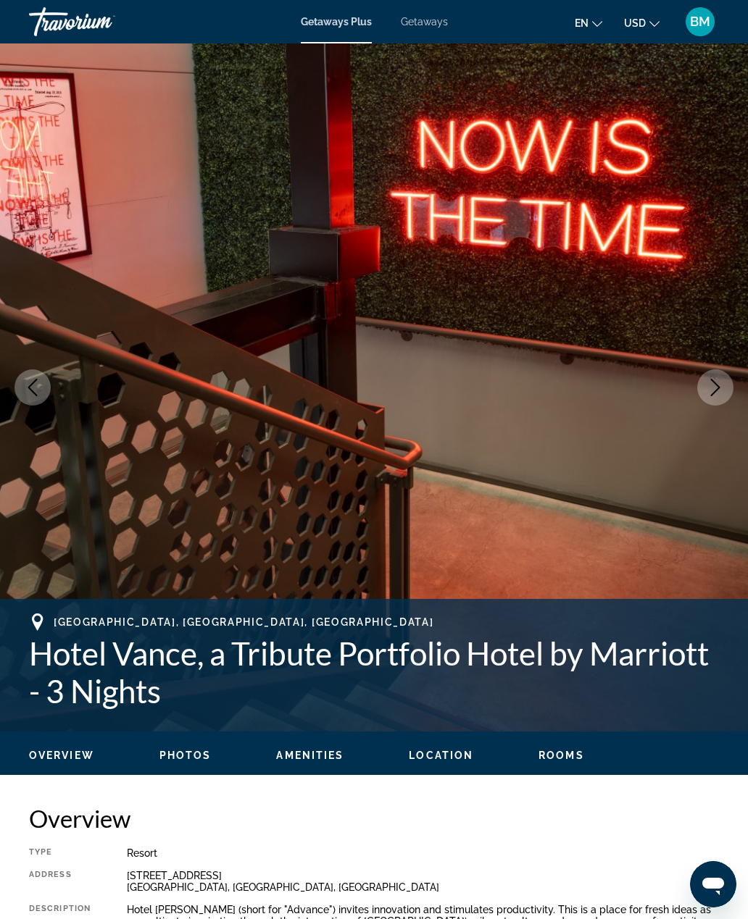
click at [704, 388] on button "Next image" at bounding box center [715, 387] width 36 height 36
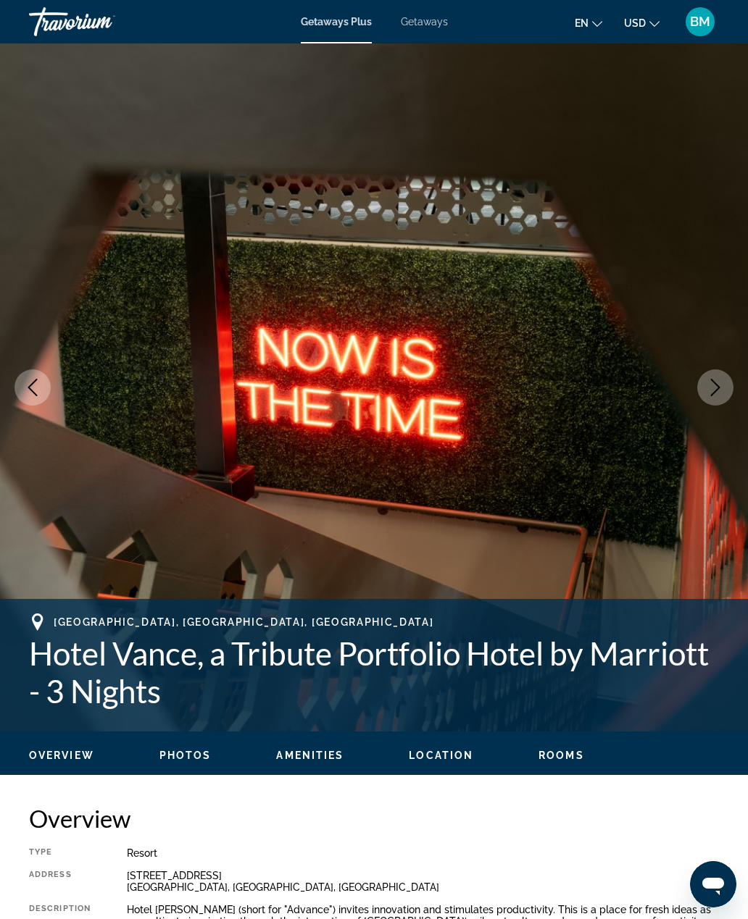
click at [707, 386] on icon "Next image" at bounding box center [714, 387] width 17 height 17
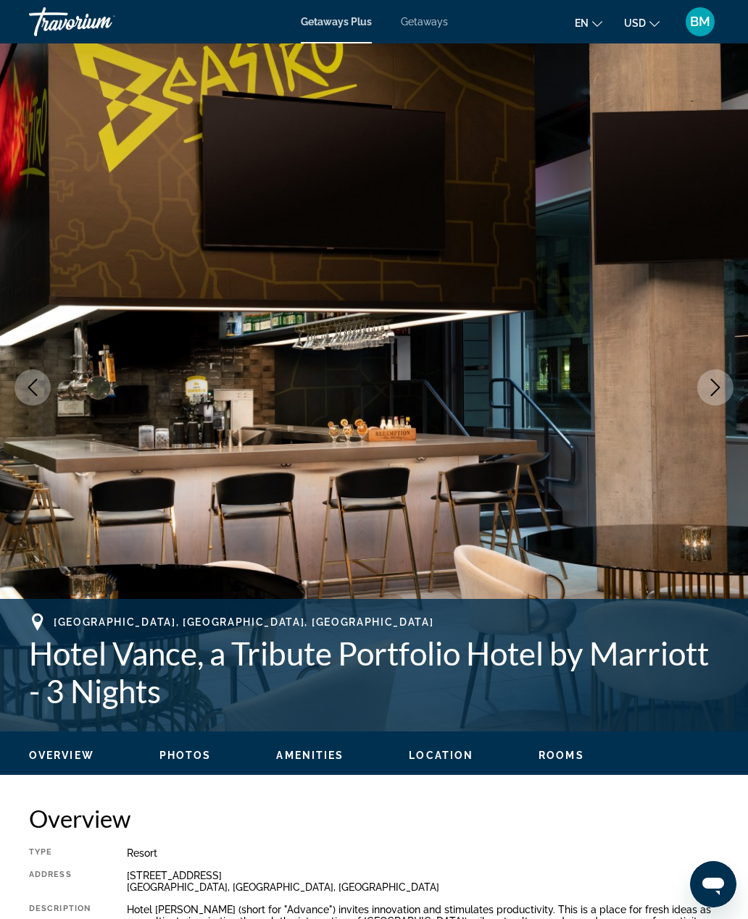
click at [706, 388] on button "Next image" at bounding box center [715, 387] width 36 height 36
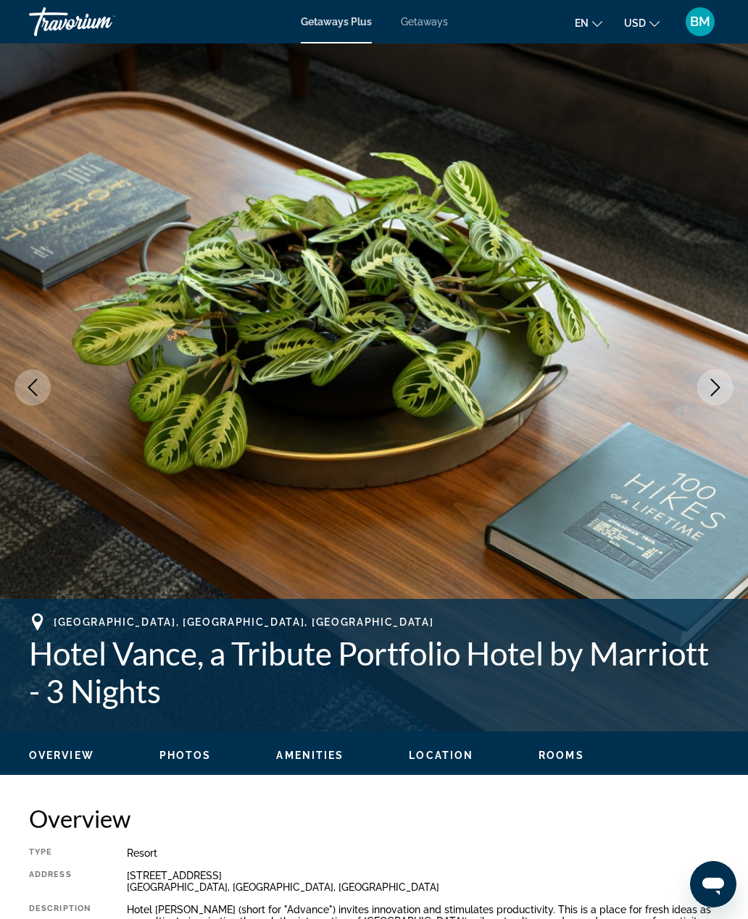
click at [708, 385] on icon "Next image" at bounding box center [714, 387] width 17 height 17
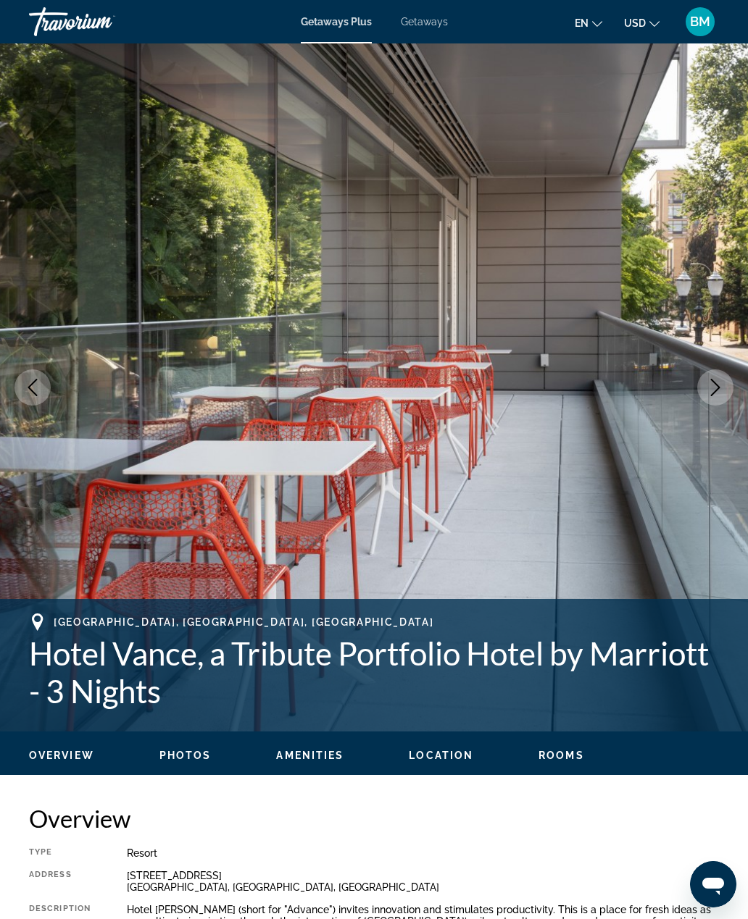
click at [706, 384] on icon "Next image" at bounding box center [714, 387] width 17 height 17
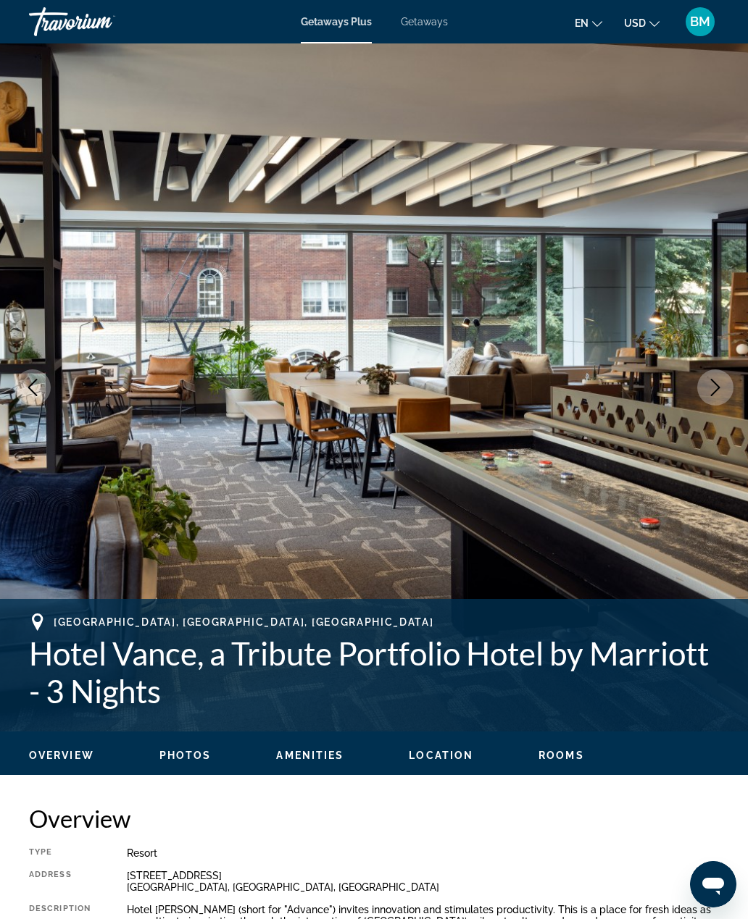
click at [703, 387] on button "Next image" at bounding box center [715, 387] width 36 height 36
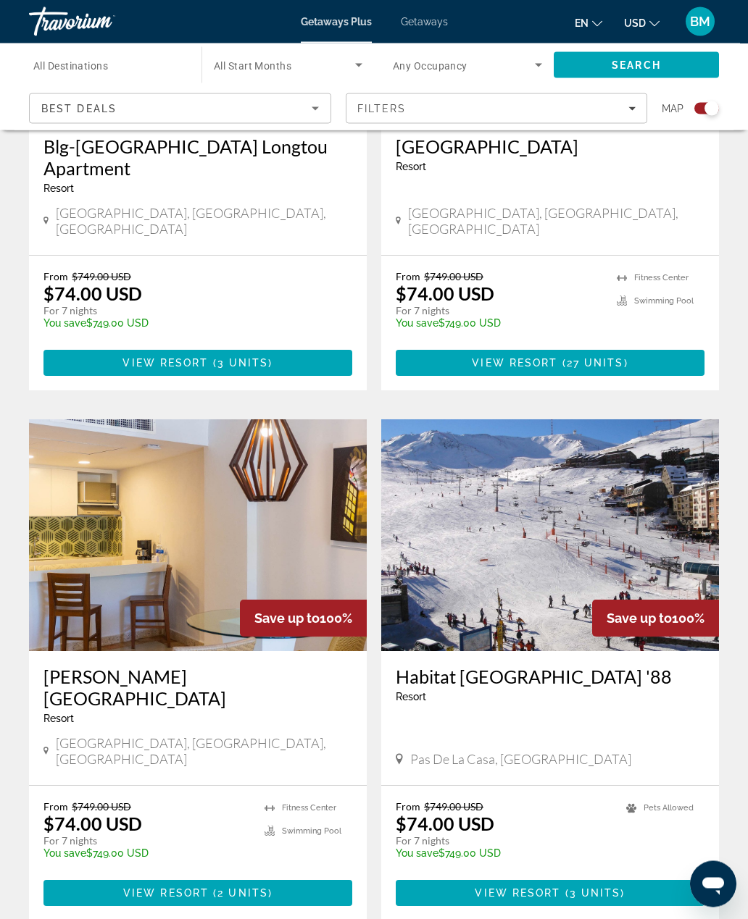
scroll to position [2878, 0]
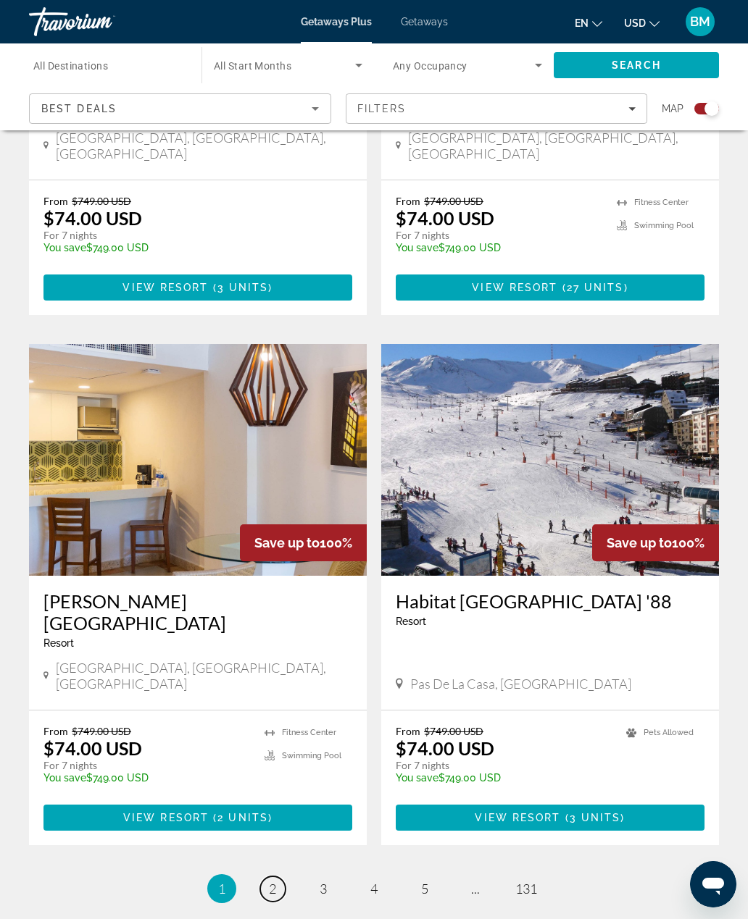
click at [269, 881] on span "2" at bounding box center [272, 889] width 7 height 16
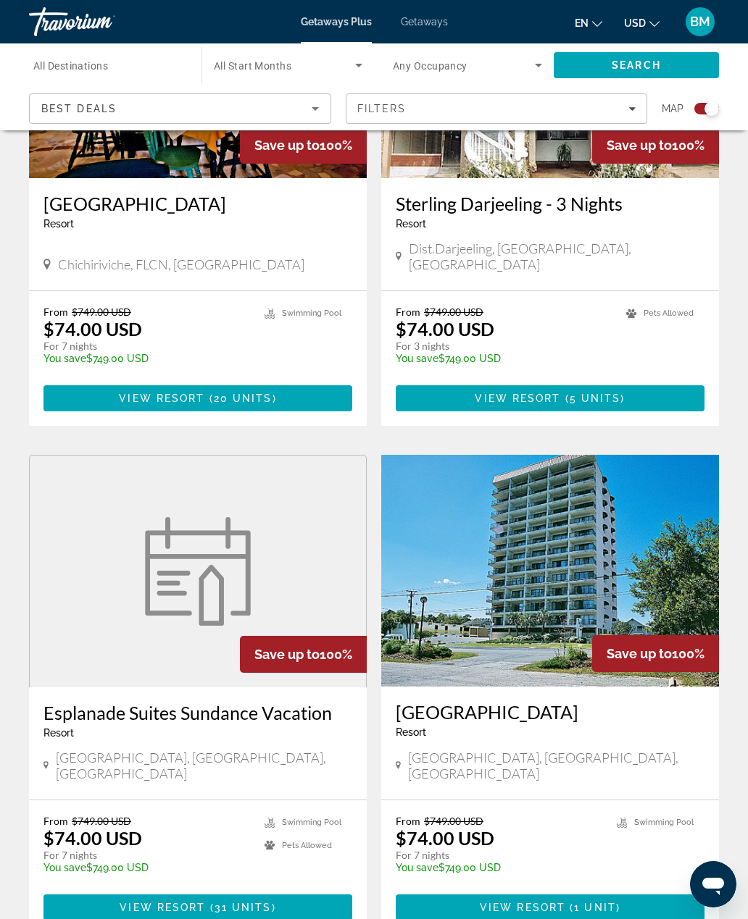
scroll to position [1700, 0]
